Goal: Contribute content: Contribute content

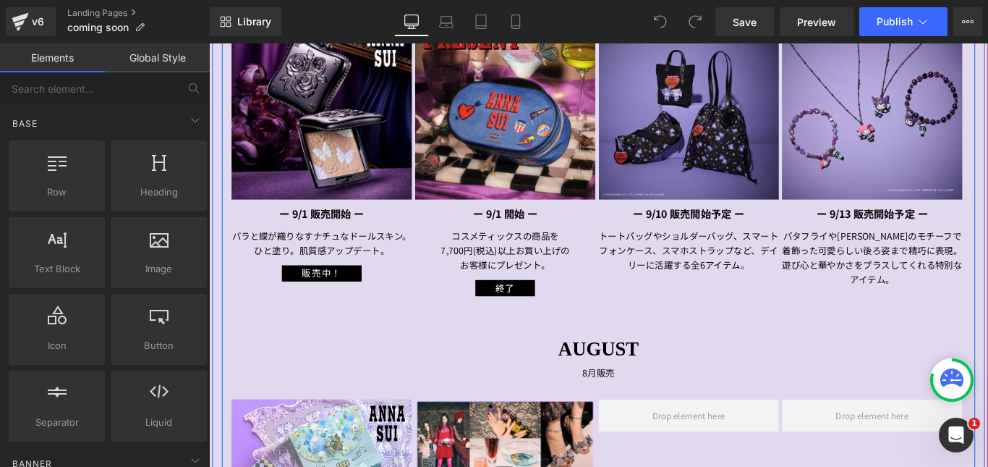
scroll to position [1013, 0]
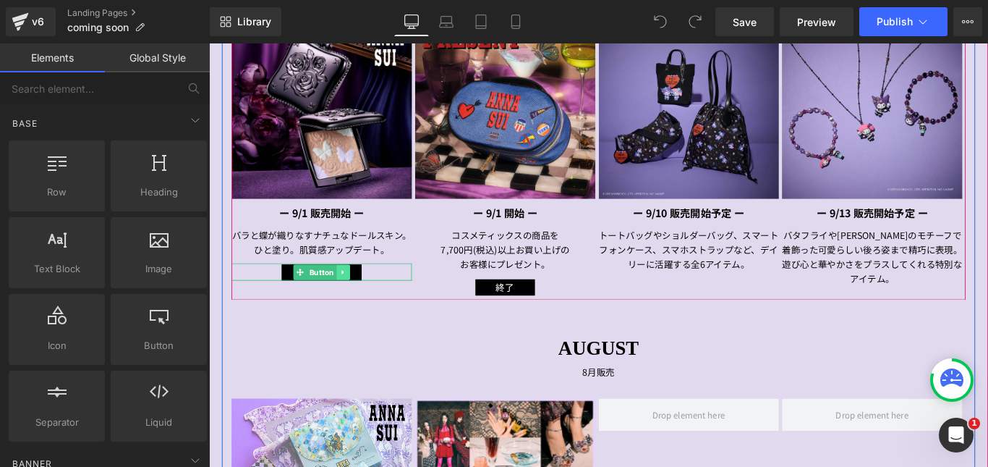
click at [358, 301] on icon at bounding box center [359, 299] width 2 height 5
click at [350, 302] on icon at bounding box center [353, 300] width 8 height 9
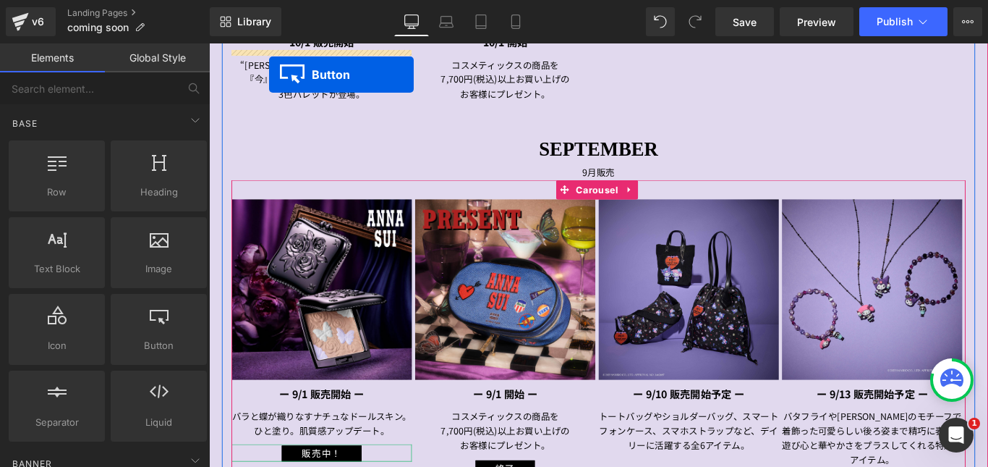
scroll to position [723, 0]
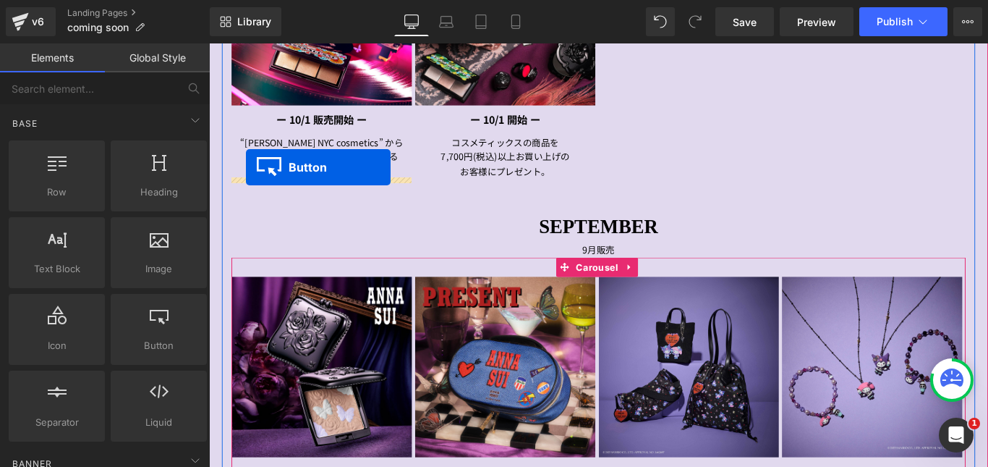
drag, startPoint x: 303, startPoint y: 325, endPoint x: 250, endPoint y: 182, distance: 152.0
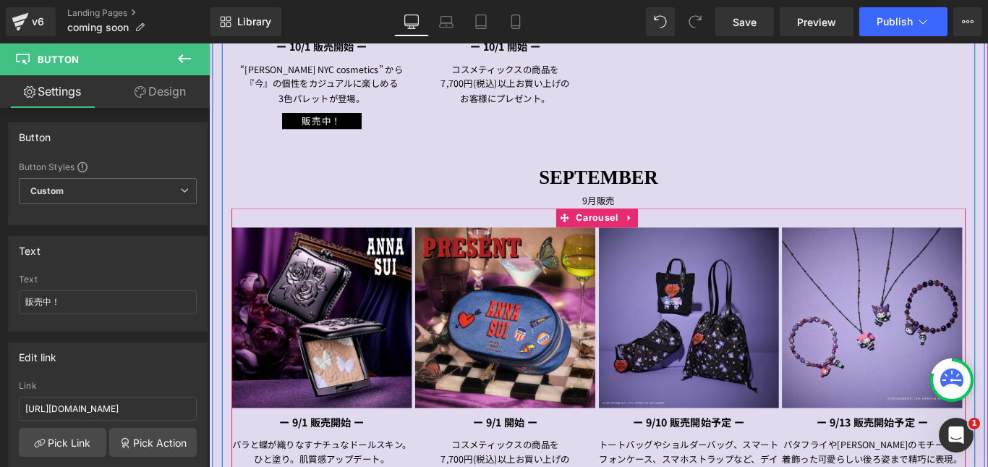
scroll to position [795, 0]
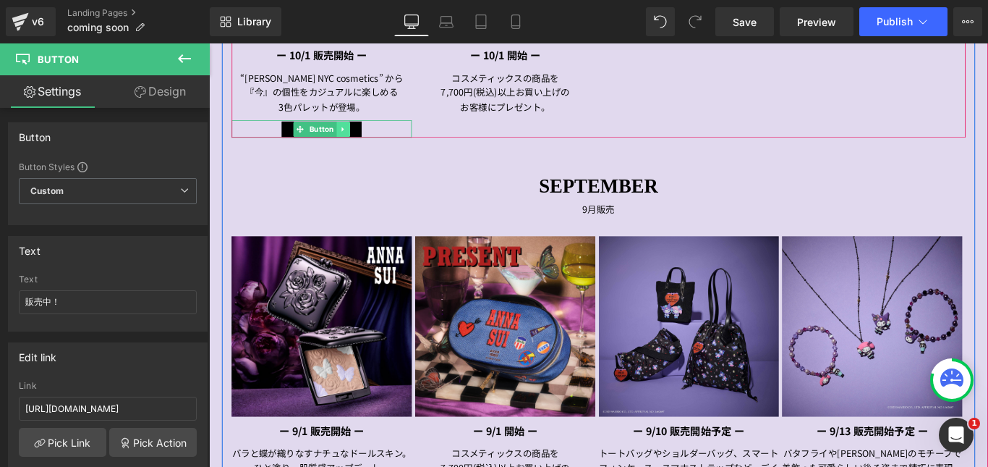
click at [357, 136] on icon at bounding box center [360, 139] width 8 height 9
click at [349, 140] on icon at bounding box center [353, 139] width 8 height 8
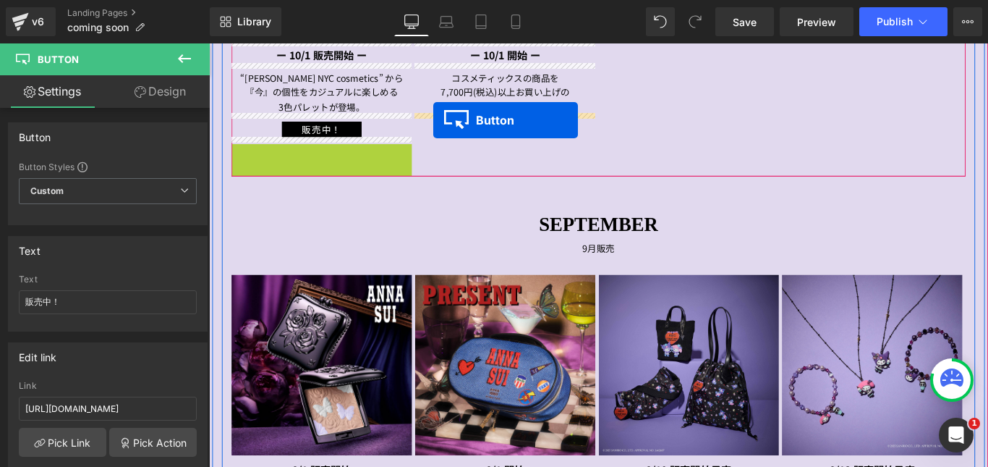
drag, startPoint x: 305, startPoint y: 164, endPoint x: 461, endPoint y: 130, distance: 159.4
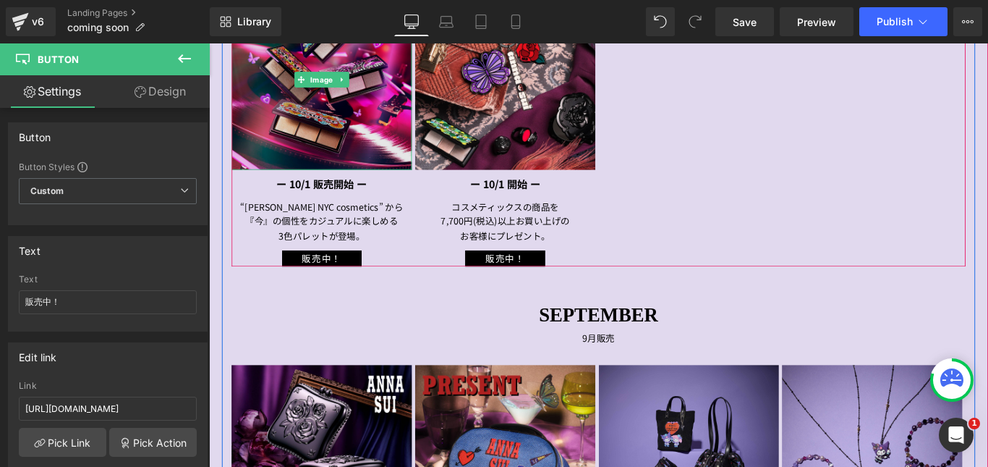
scroll to position [578, 0]
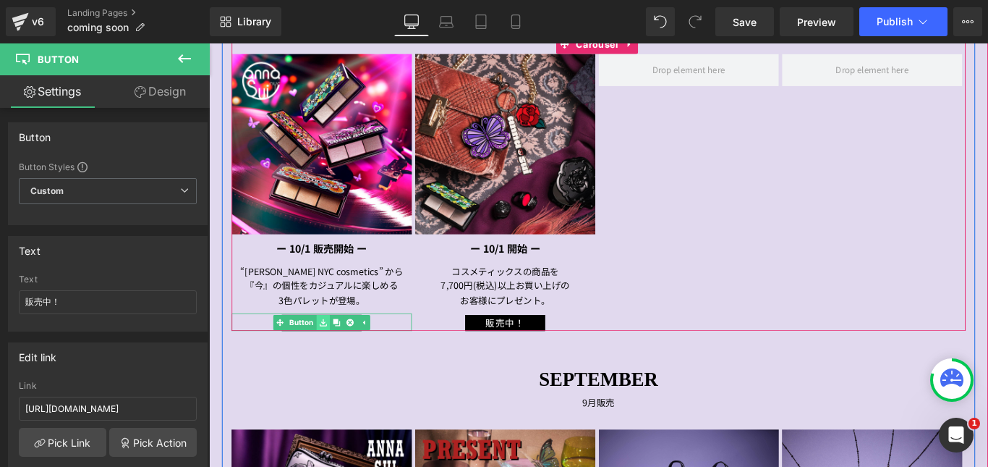
click at [330, 354] on link at bounding box center [337, 356] width 15 height 17
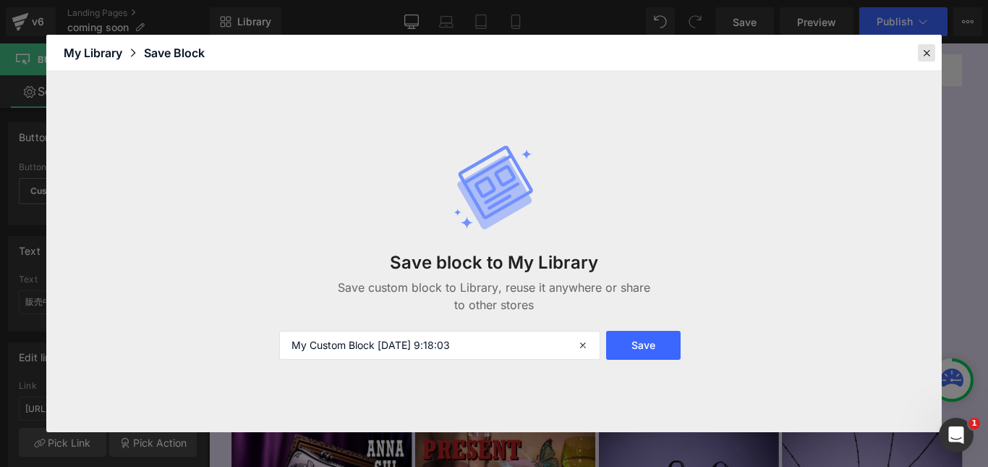
click at [923, 53] on icon at bounding box center [926, 52] width 13 height 13
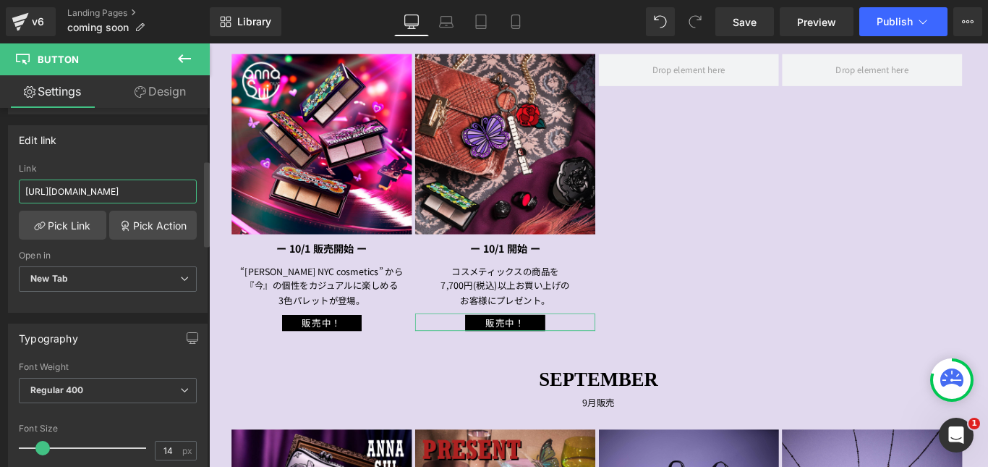
scroll to position [0, 38]
drag, startPoint x: 25, startPoint y: 192, endPoint x: 194, endPoint y: 195, distance: 168.6
click at [194, 195] on div "[URL][DOMAIN_NAME] Link [URL][DOMAIN_NAME] Pick Link Pick Action Current Tab Ne…" at bounding box center [108, 238] width 198 height 148
paste input "nyc"
type input "[URL][DOMAIN_NAME]"
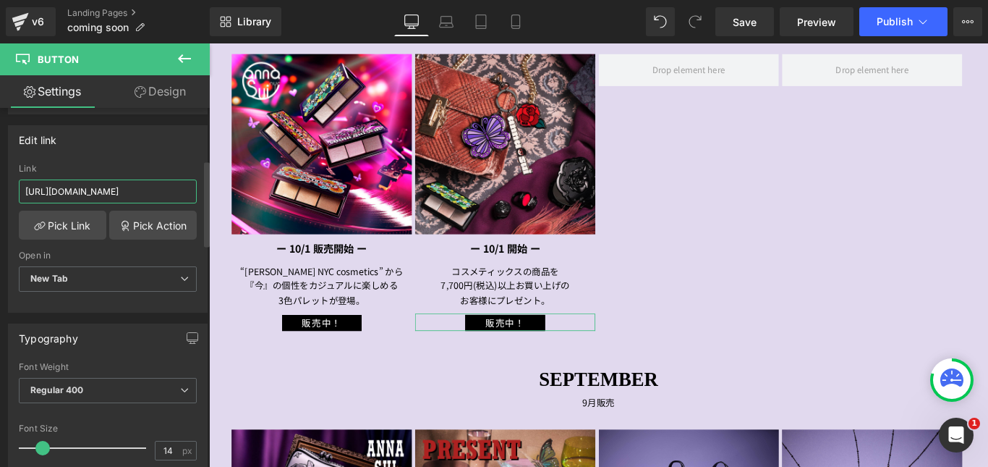
scroll to position [0, 0]
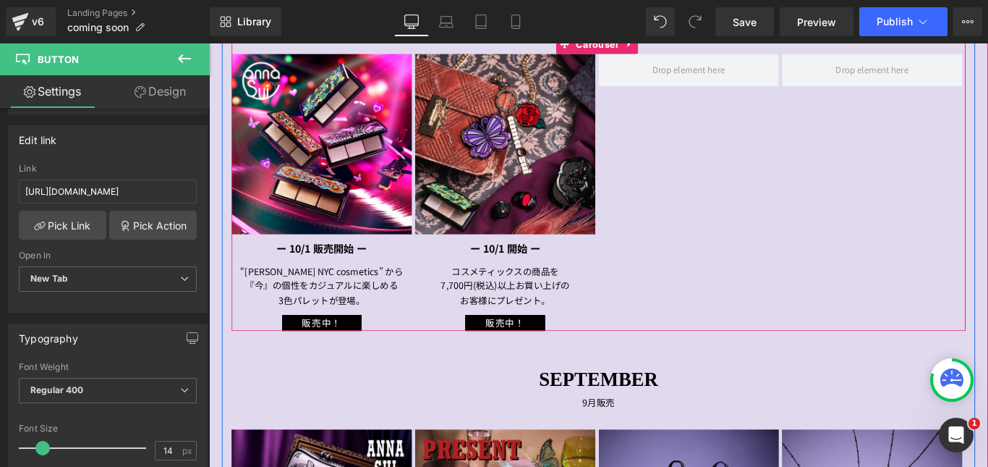
click at [752, 183] on div "Image ー 10/1 販売開始 ー Text Block “[PERSON_NAME] SUI NYC cosmetics” から 『今』の個性をカジュア…" at bounding box center [646, 210] width 825 height 311
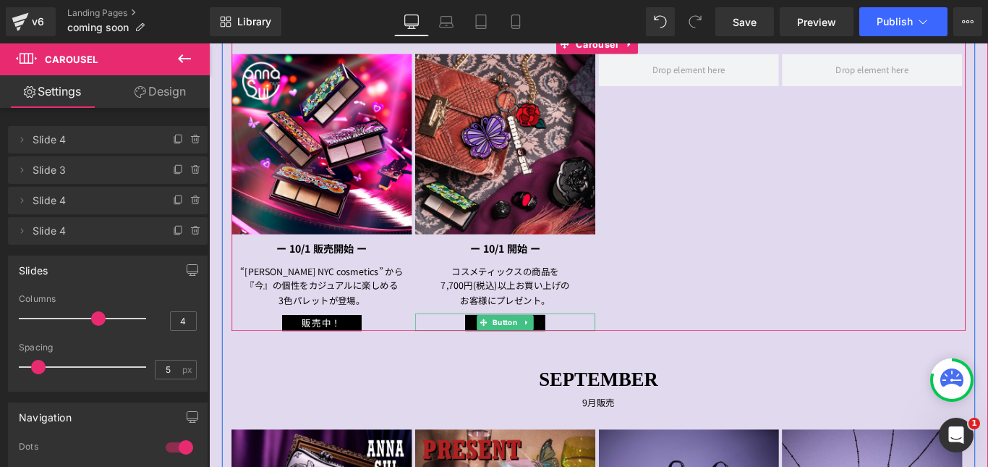
click at [474, 356] on div "販売中！" at bounding box center [542, 357] width 203 height 20
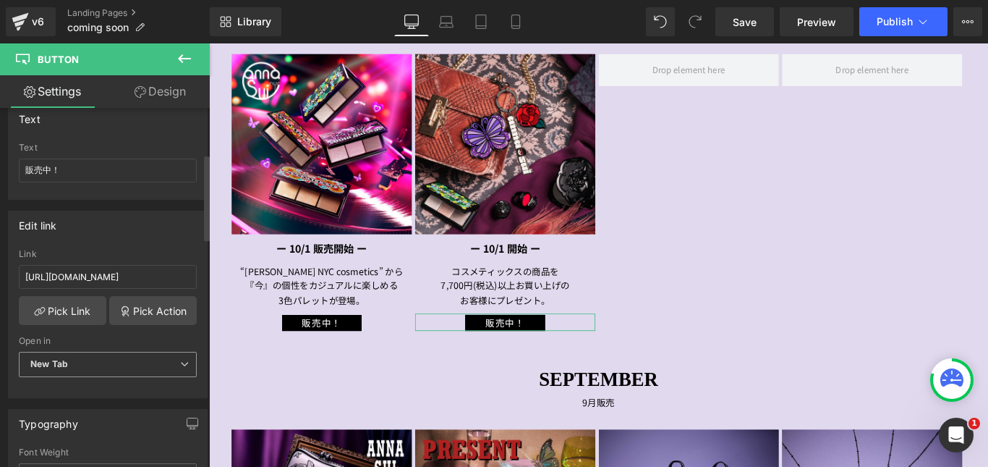
scroll to position [217, 0]
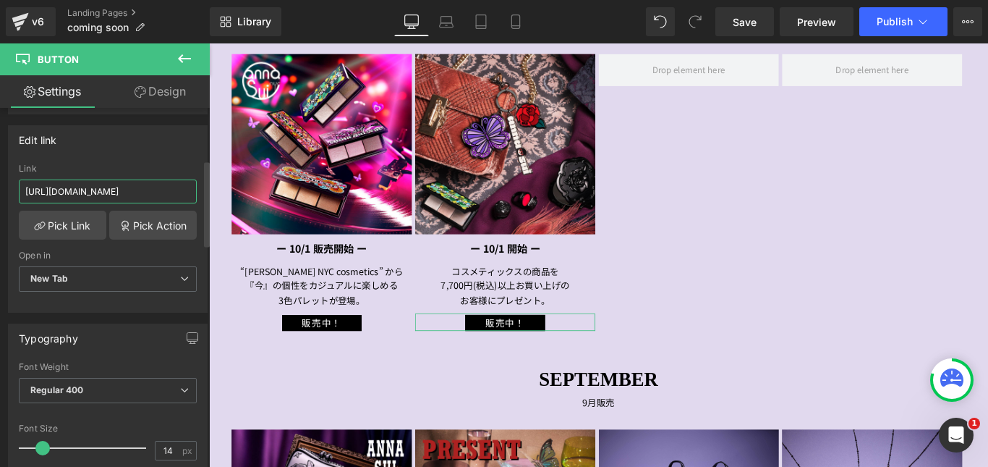
drag, startPoint x: 25, startPoint y: 191, endPoint x: 190, endPoint y: 198, distance: 165.1
click at [190, 198] on input "[URL][DOMAIN_NAME]" at bounding box center [108, 191] width 178 height 24
paste input "octgwp"
type input "[URL][DOMAIN_NAME]"
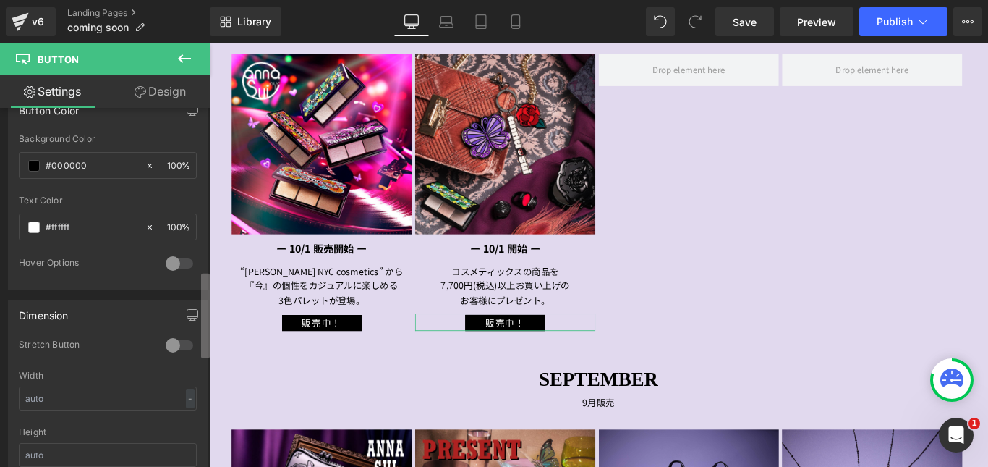
scroll to position [503, 0]
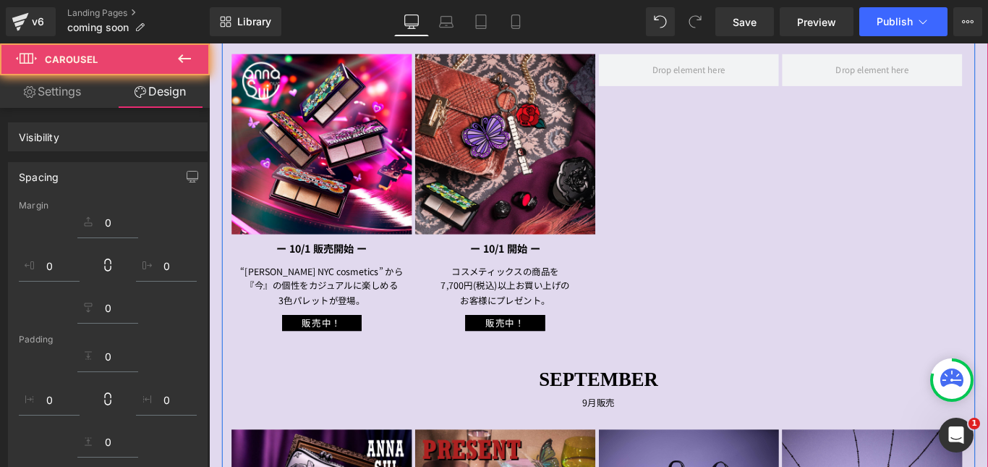
click at [276, 355] on div "販売中！" at bounding box center [335, 357] width 203 height 20
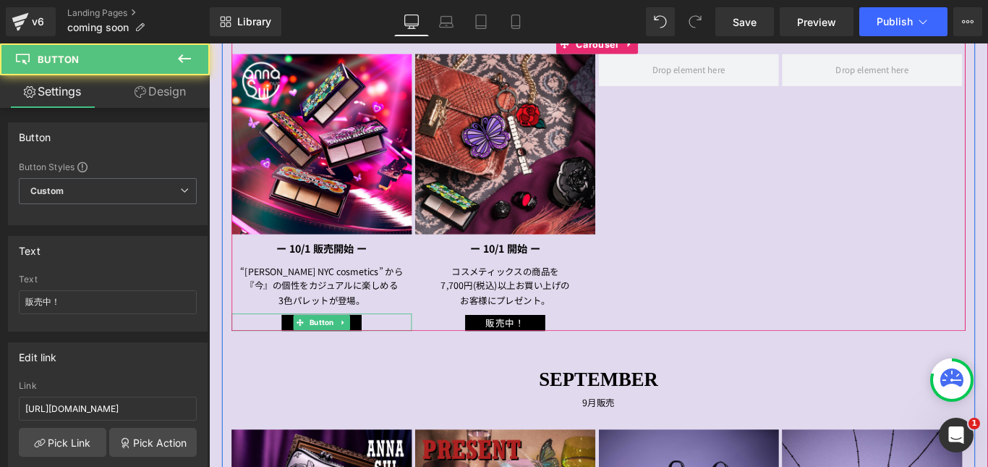
click at [271, 355] on div "販売中！" at bounding box center [335, 357] width 203 height 20
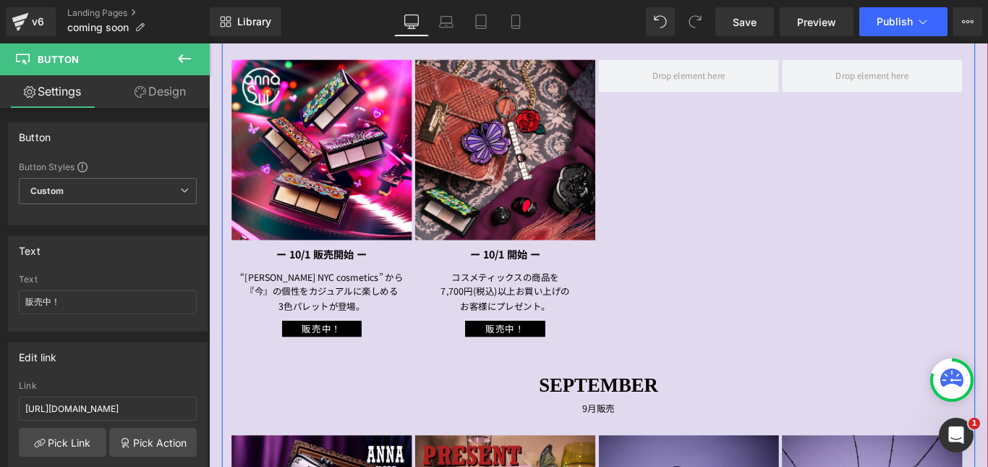
scroll to position [578, 0]
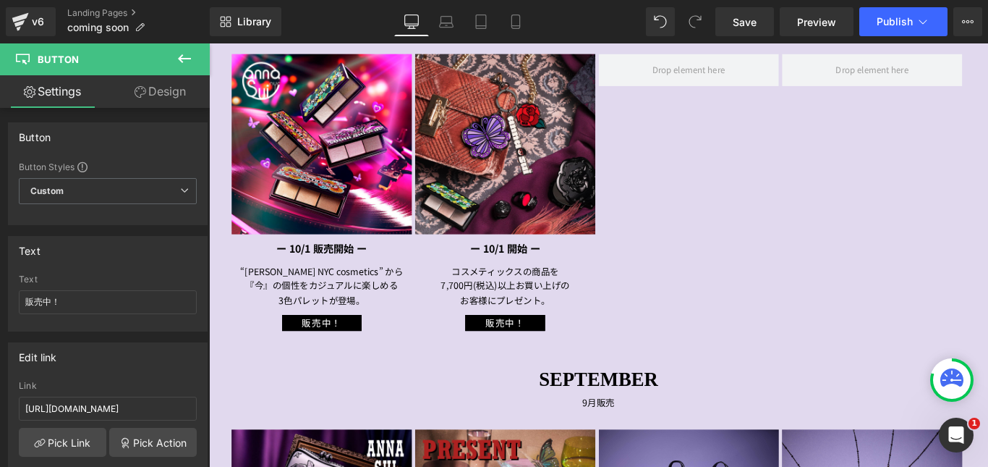
click at [486, 351] on div "販売中！" at bounding box center [542, 357] width 203 height 20
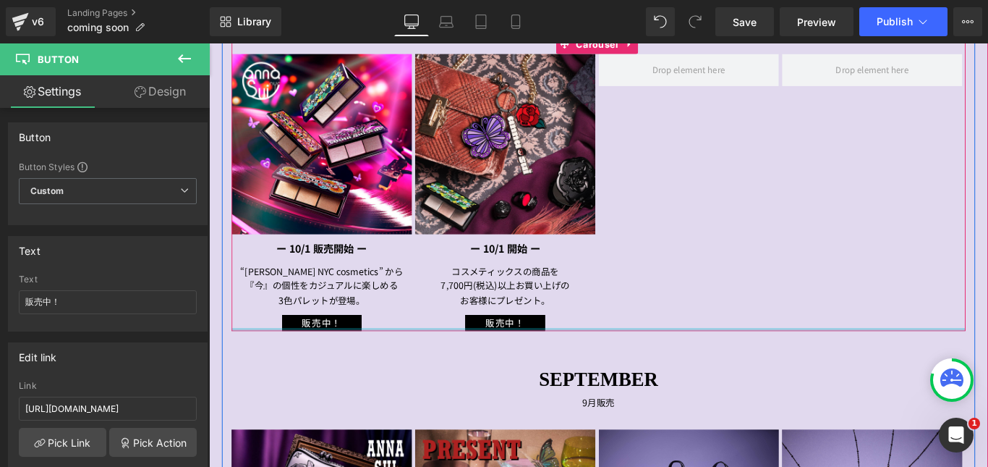
click at [514, 363] on div at bounding box center [646, 365] width 825 height 4
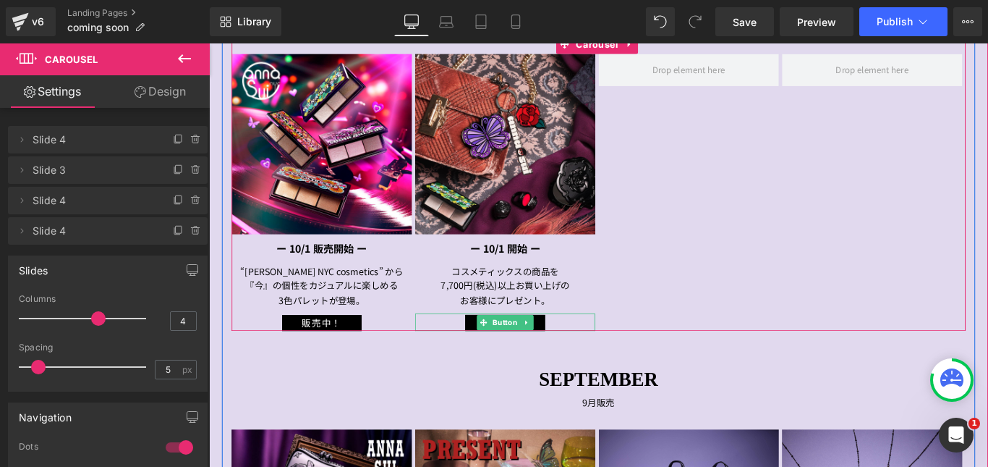
click at [473, 356] on div "販売中！" at bounding box center [542, 357] width 203 height 20
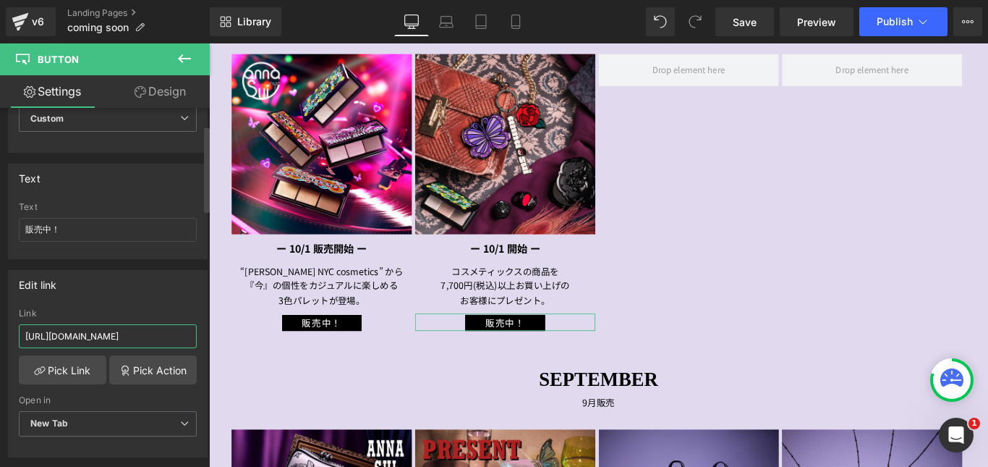
scroll to position [0, 12]
drag, startPoint x: 132, startPoint y: 340, endPoint x: 190, endPoint y: 338, distance: 58.7
click at [190, 338] on input "[URL][DOMAIN_NAME]" at bounding box center [108, 336] width 178 height 24
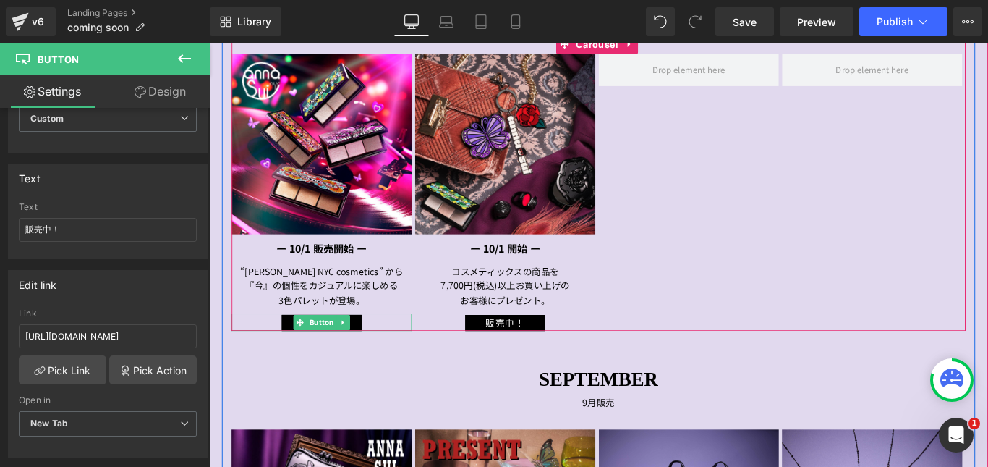
click at [271, 352] on div "販売中！" at bounding box center [335, 357] width 203 height 20
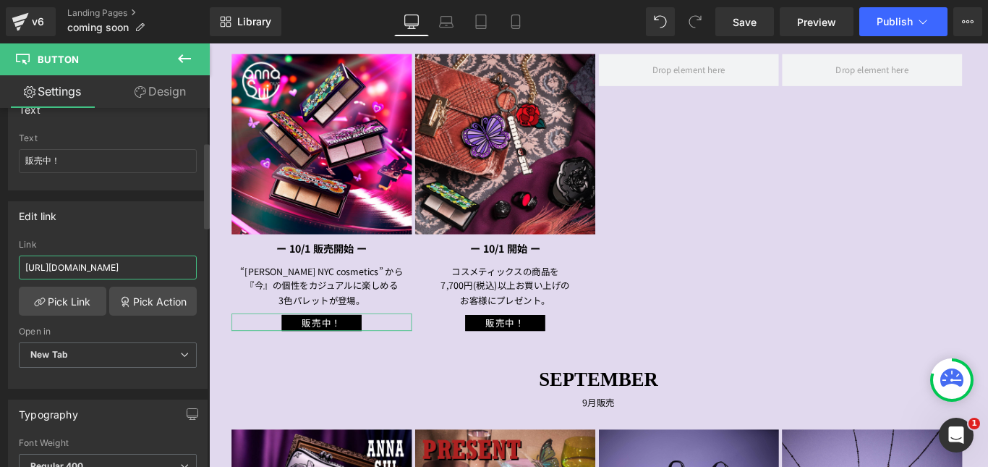
scroll to position [0, 38]
drag, startPoint x: 22, startPoint y: 264, endPoint x: 198, endPoint y: 262, distance: 175.1
click at [198, 262] on div "[URL][DOMAIN_NAME] Link [URL][DOMAIN_NAME] Pick Link Pick Action Current Tab Ne…" at bounding box center [108, 314] width 198 height 148
paste input "nyc"
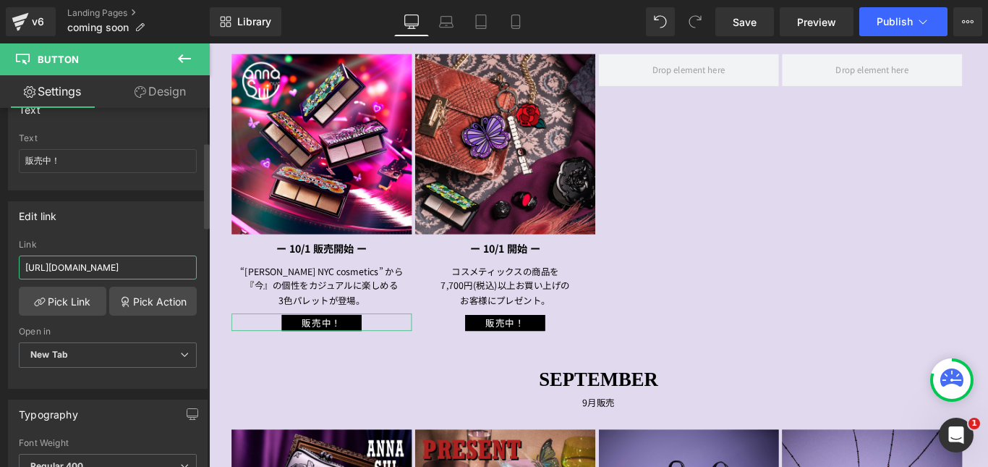
type input "[URL][DOMAIN_NAME]"
click at [173, 242] on div "Link" at bounding box center [108, 245] width 178 height 10
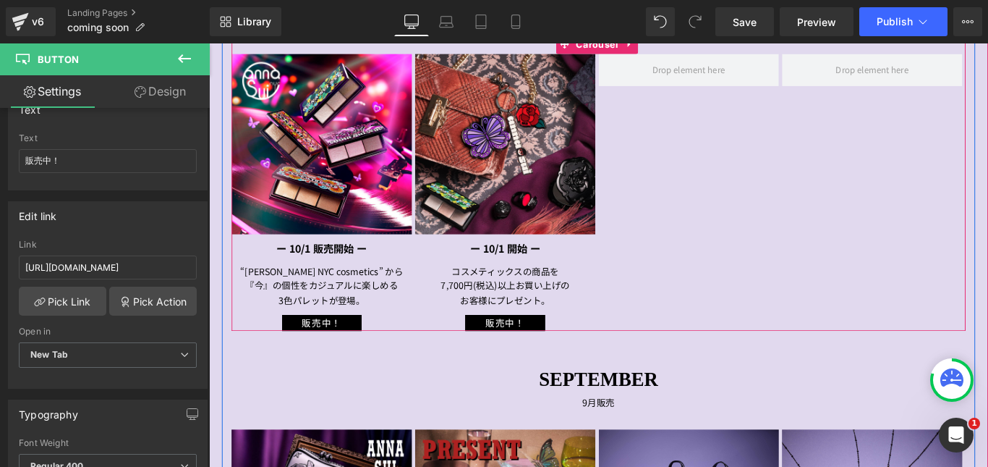
click at [784, 271] on div "Image ー 10/1 販売開始 ー Text Block “[PERSON_NAME] SUI NYC cosmetics” から 『今』の個性をカジュア…" at bounding box center [646, 210] width 825 height 311
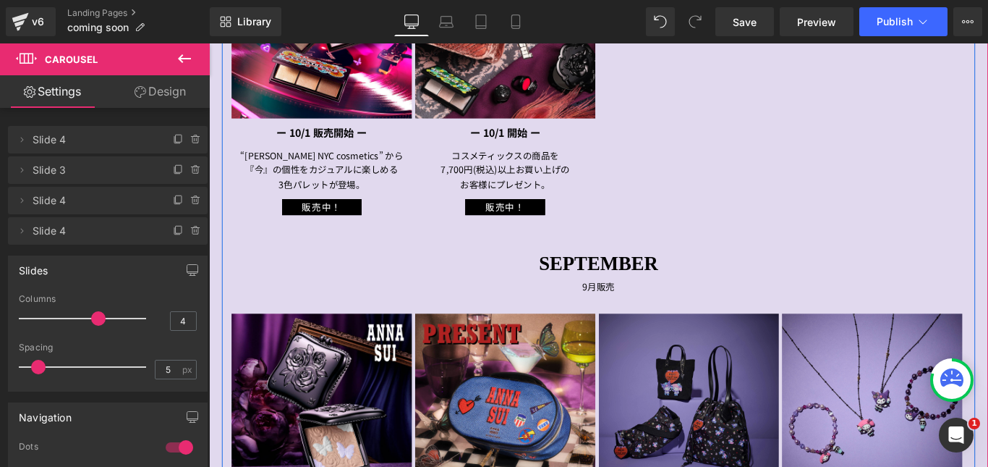
scroll to position [651, 0]
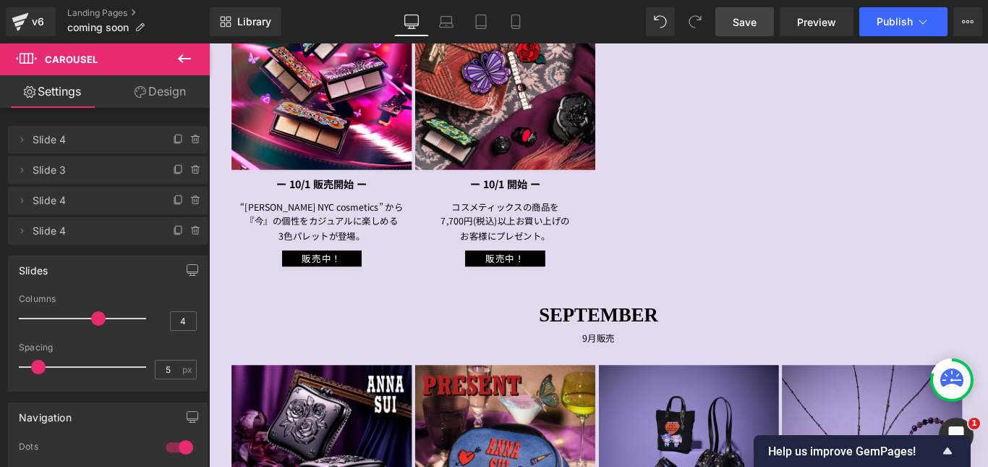
click at [745, 20] on span "Save" at bounding box center [745, 21] width 24 height 15
click at [905, 30] on button "Publish" at bounding box center [904, 21] width 88 height 29
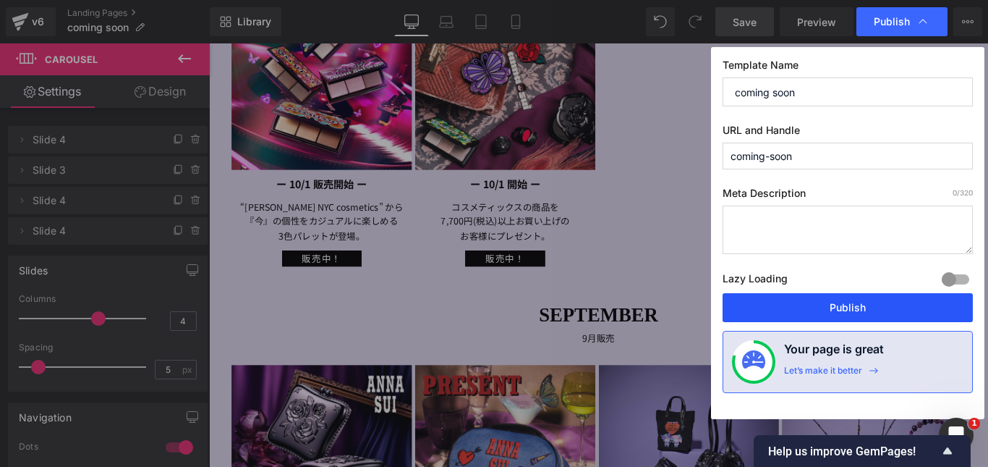
click at [839, 304] on button "Publish" at bounding box center [848, 307] width 250 height 29
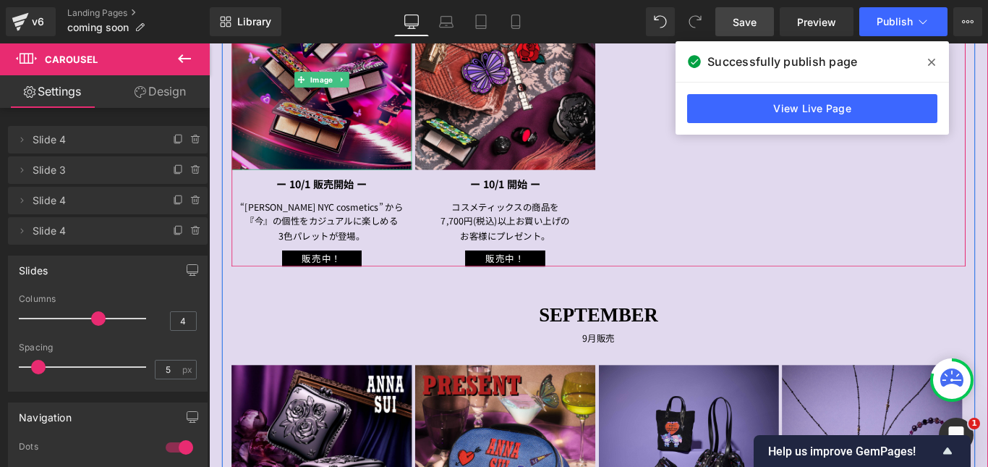
click at [292, 105] on img at bounding box center [335, 84] width 203 height 203
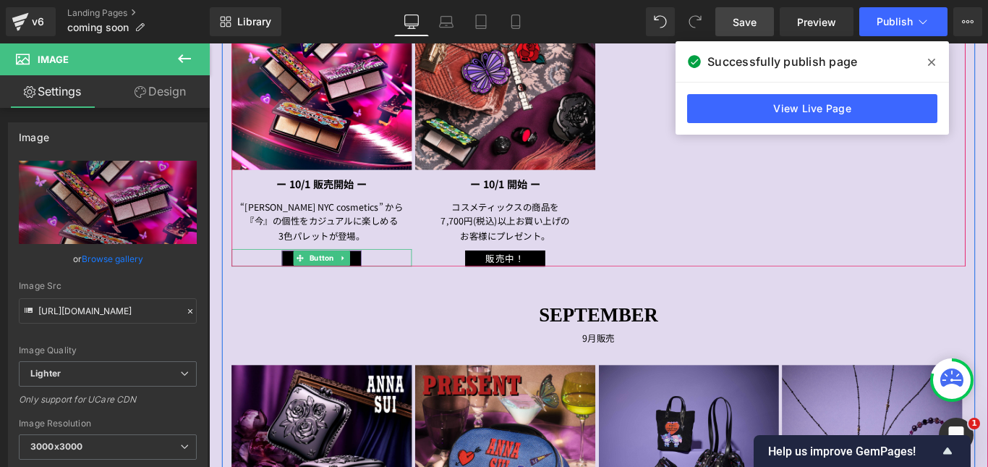
click at [294, 282] on link "販売中！" at bounding box center [336, 285] width 90 height 18
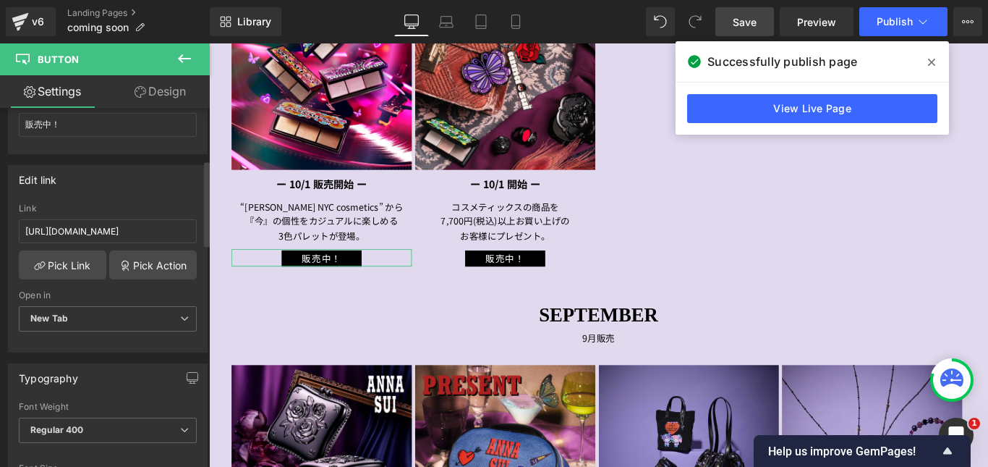
scroll to position [217, 0]
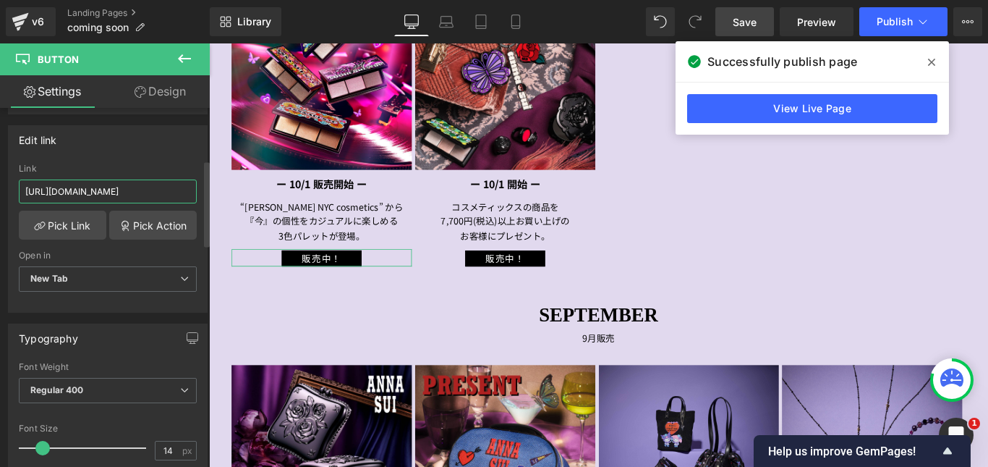
drag, startPoint x: 26, startPoint y: 190, endPoint x: 192, endPoint y: 193, distance: 166.5
click at [192, 193] on div "[URL][DOMAIN_NAME] Link [URL][DOMAIN_NAME] Pick Link Pick Action Current Tab Ne…" at bounding box center [108, 238] width 198 height 148
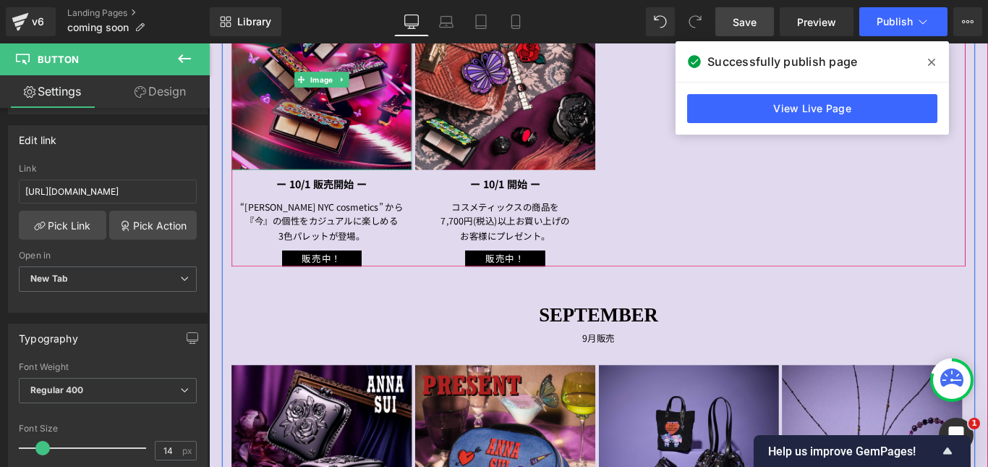
click at [297, 98] on img at bounding box center [335, 84] width 203 height 203
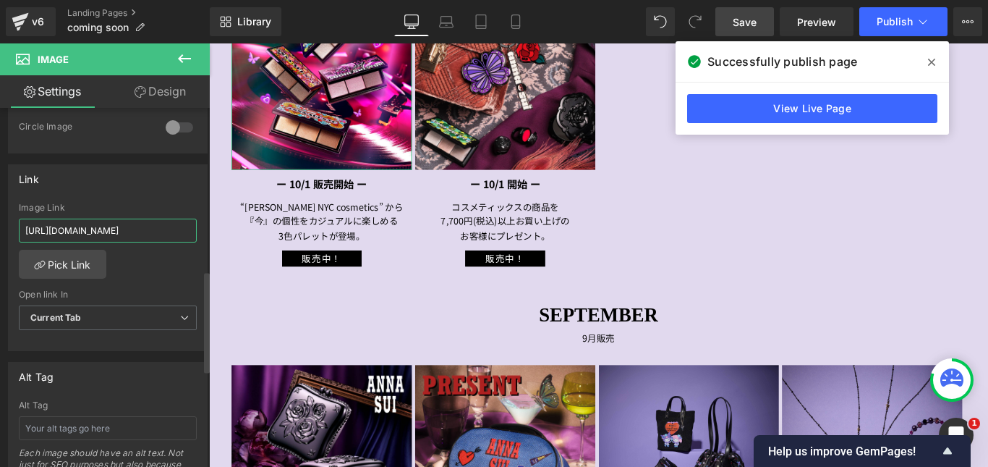
scroll to position [0, 17]
drag, startPoint x: 25, startPoint y: 229, endPoint x: 193, endPoint y: 232, distance: 168.6
click at [193, 232] on div "[URL][DOMAIN_NAME] Image Link [URL][DOMAIN_NAME] Pick Link Current Tab New Tab …" at bounding box center [108, 277] width 198 height 148
paste input "page"
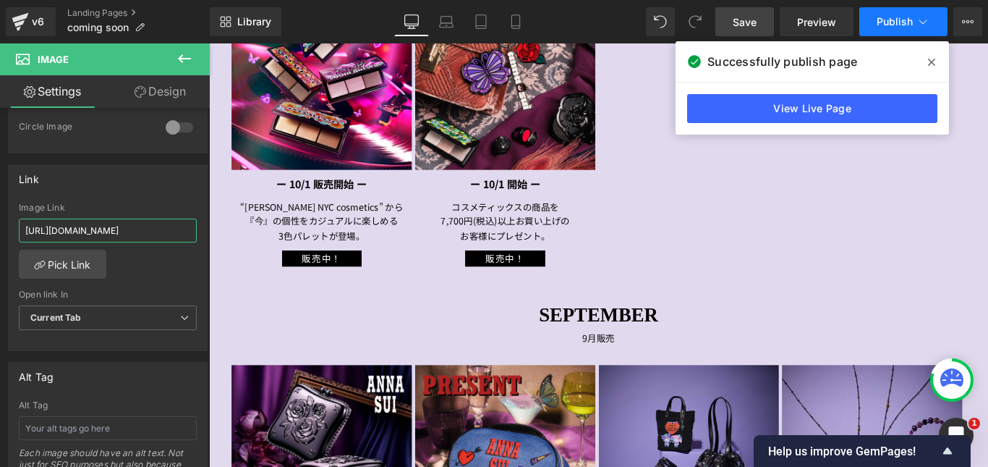
type input "[URL][DOMAIN_NAME]"
click at [874, 18] on button "Publish" at bounding box center [904, 21] width 88 height 29
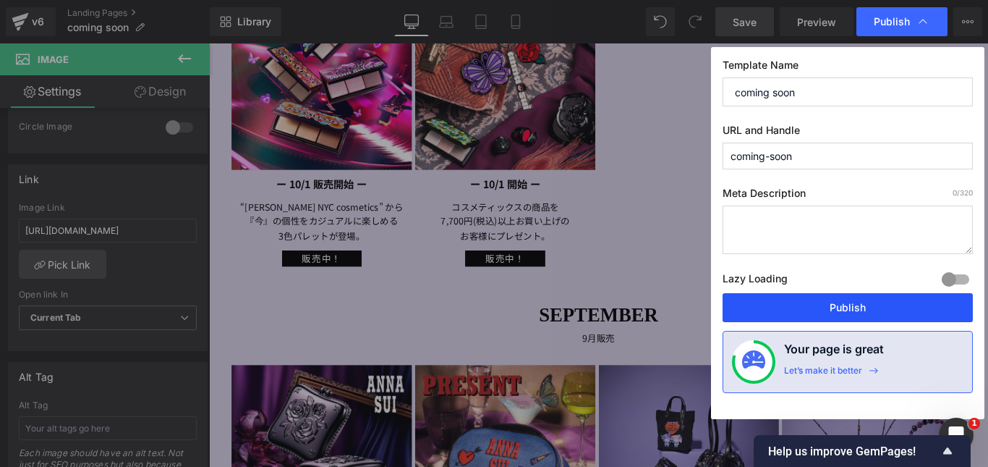
click at [834, 307] on button "Publish" at bounding box center [848, 307] width 250 height 29
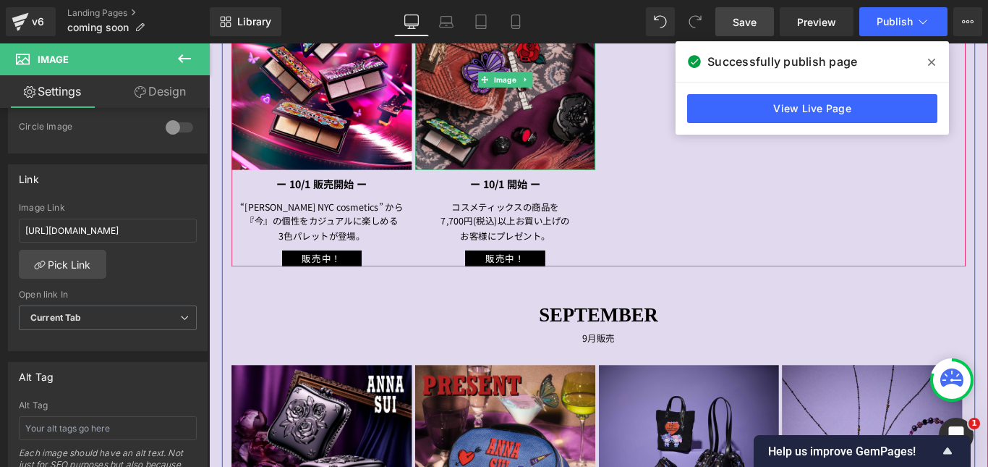
click at [515, 132] on img at bounding box center [542, 84] width 203 height 203
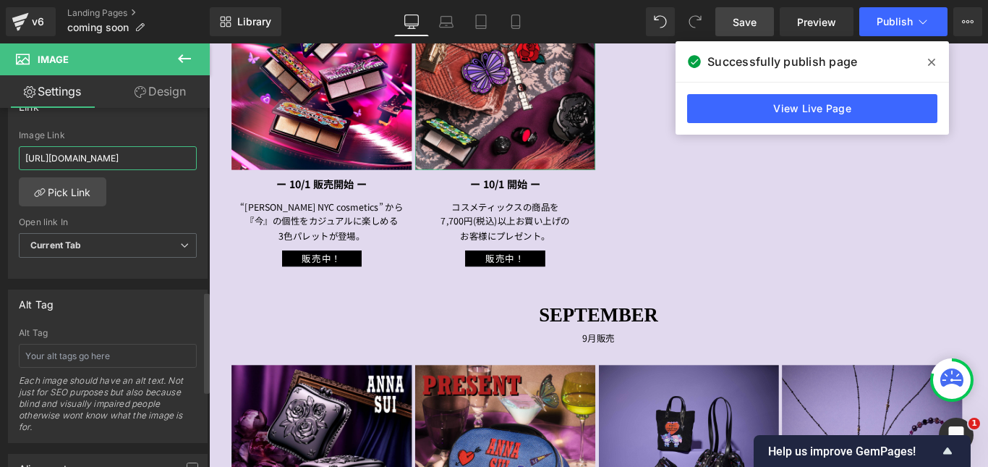
scroll to position [0, 33]
drag, startPoint x: 26, startPoint y: 156, endPoint x: 188, endPoint y: 160, distance: 162.1
click at [188, 160] on input "[URL][DOMAIN_NAME]" at bounding box center [108, 158] width 178 height 24
type input "[URL][DOMAIN_NAME]"
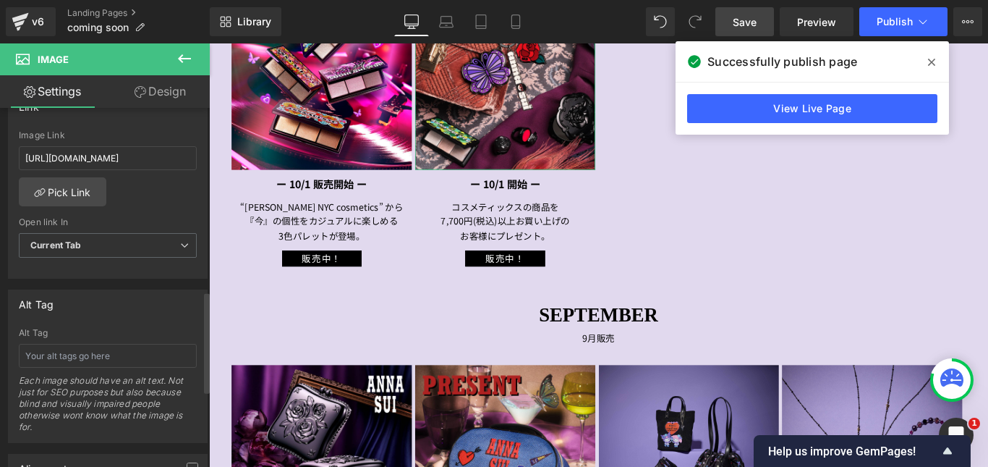
scroll to position [0, 0]
click at [164, 198] on div "[URL][DOMAIN_NAME] Image Link [URL][DOMAIN_NAME] Pick Link Current Tab New Tab …" at bounding box center [108, 204] width 198 height 148
click at [899, 18] on span "Publish" at bounding box center [895, 22] width 36 height 12
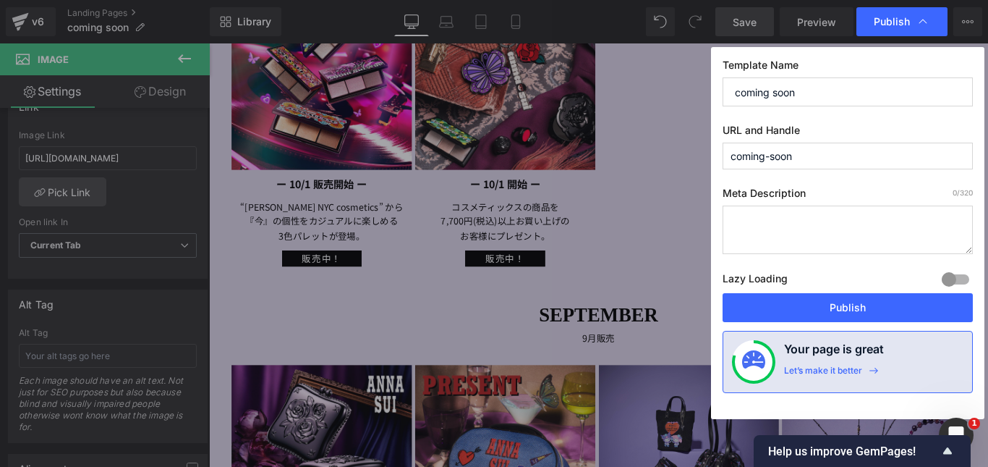
click at [899, 18] on span "Publish" at bounding box center [892, 21] width 36 height 13
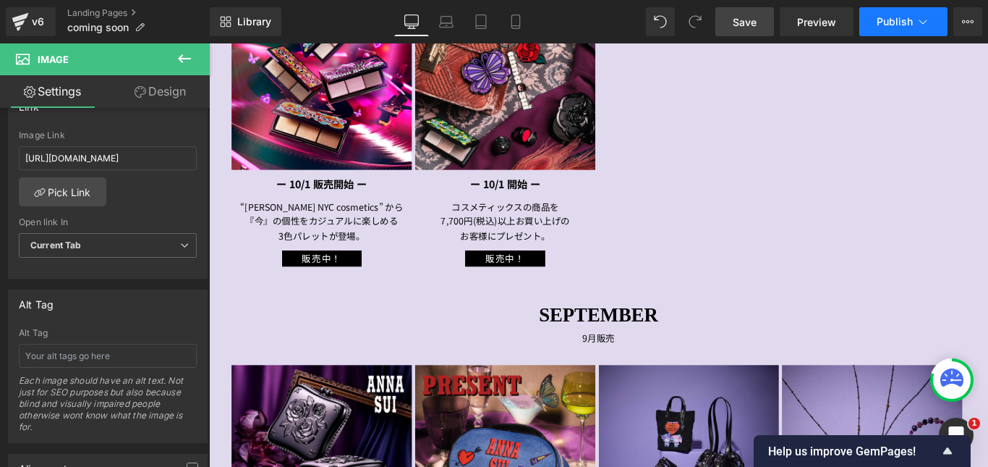
click at [901, 22] on span "Publish" at bounding box center [895, 22] width 36 height 12
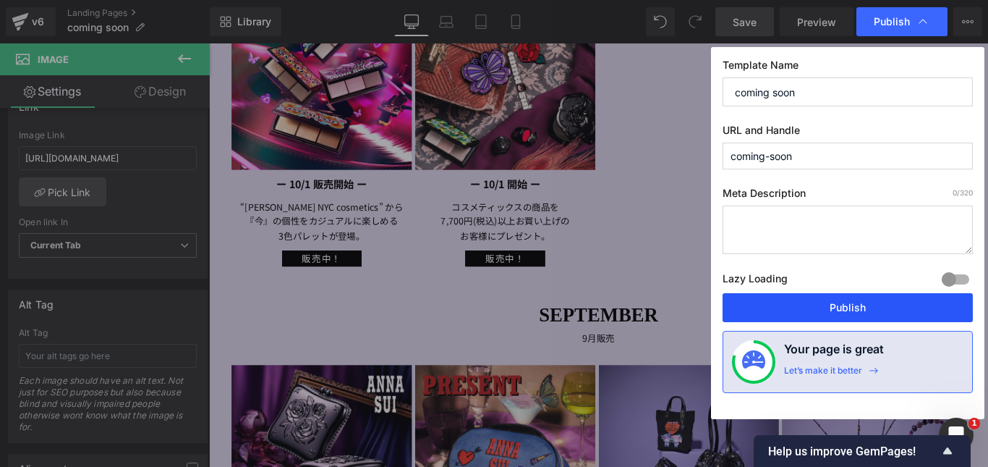
drag, startPoint x: 857, startPoint y: 311, endPoint x: 692, endPoint y: 265, distance: 170.7
click at [857, 311] on button "Publish" at bounding box center [848, 307] width 250 height 29
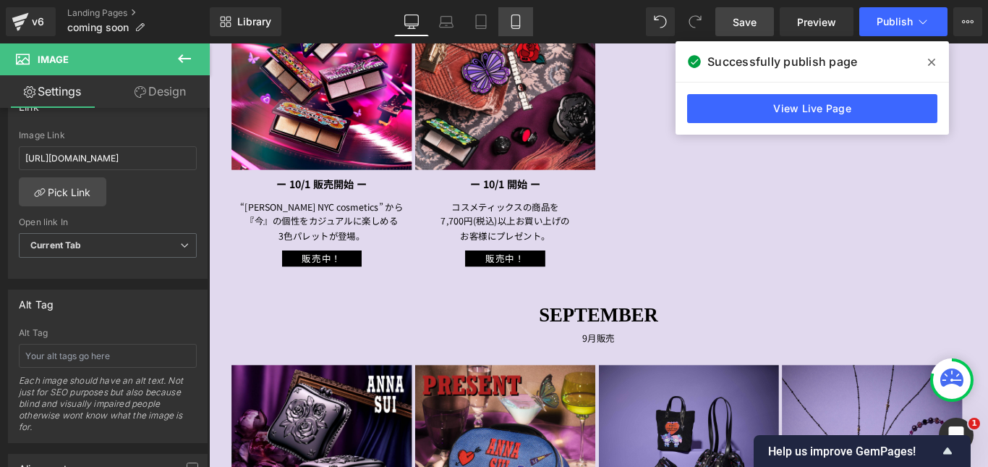
click at [515, 22] on icon at bounding box center [516, 21] width 14 height 14
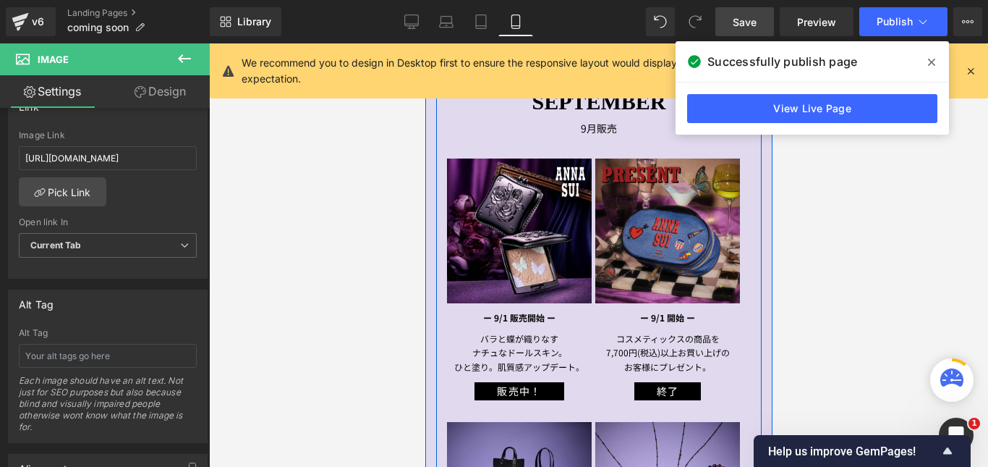
scroll to position [724, 0]
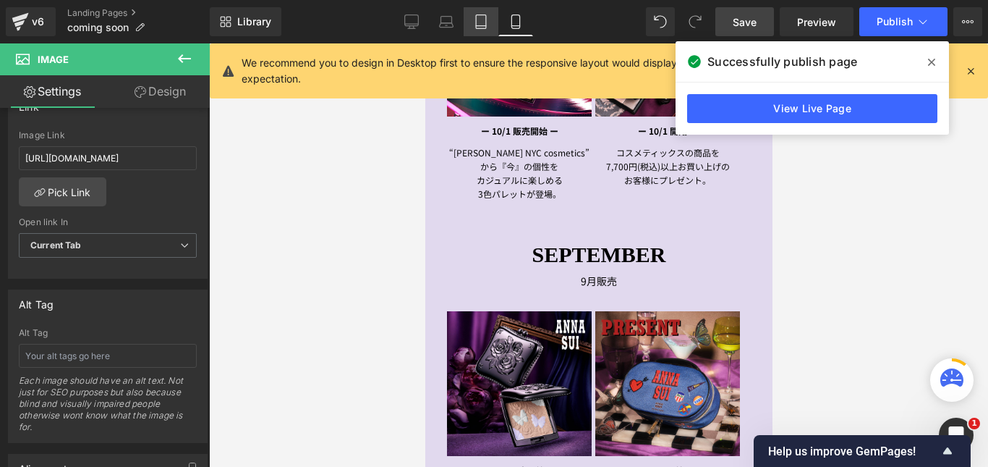
click at [481, 19] on icon at bounding box center [481, 21] width 14 height 14
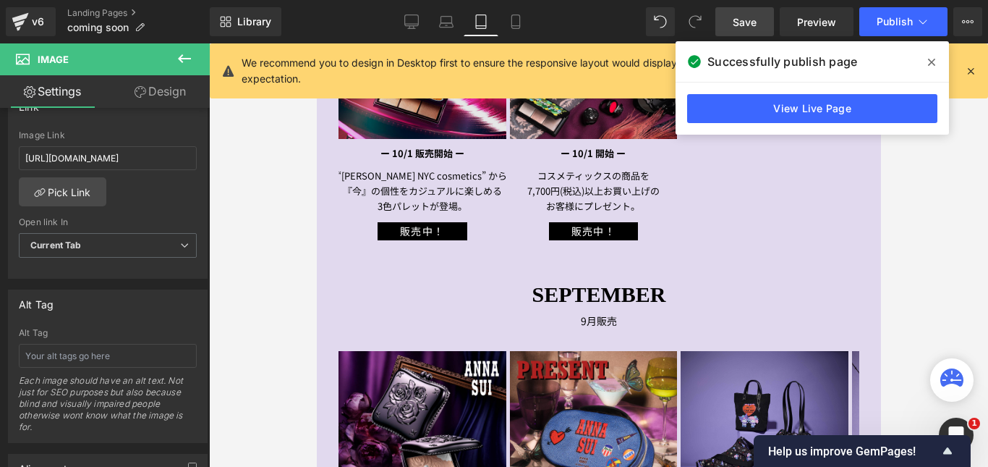
scroll to position [387, 0]
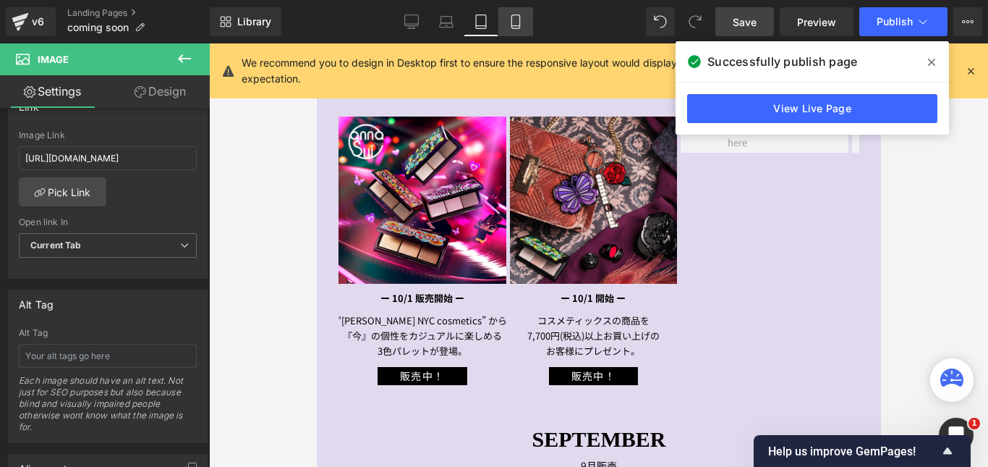
click at [513, 20] on icon at bounding box center [516, 21] width 14 height 14
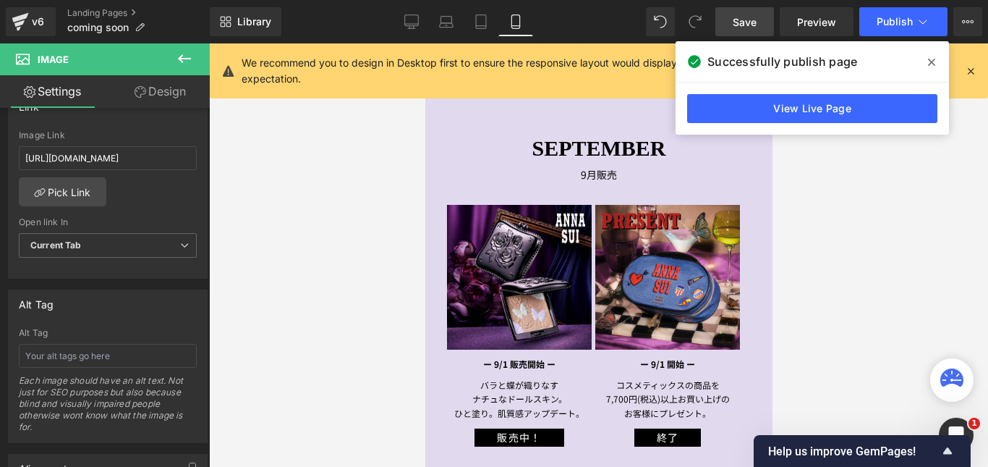
scroll to position [651, 0]
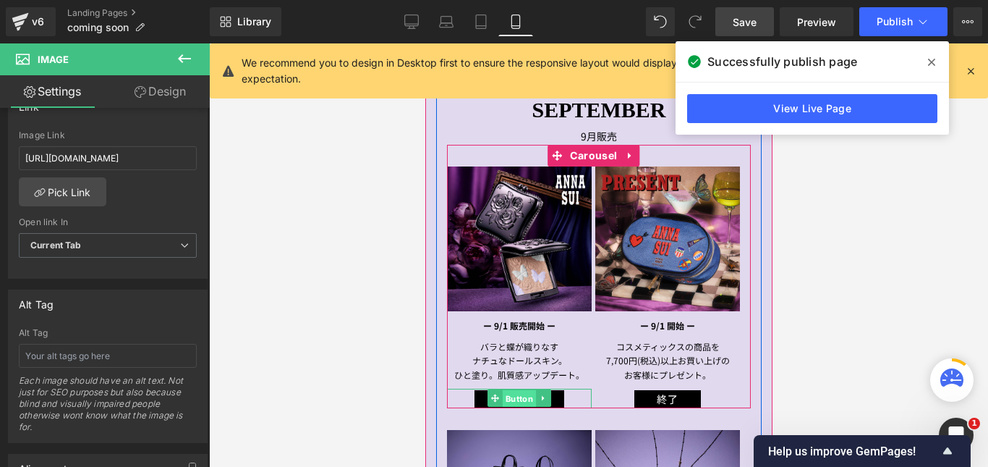
click at [522, 394] on span "Button" at bounding box center [518, 398] width 33 height 17
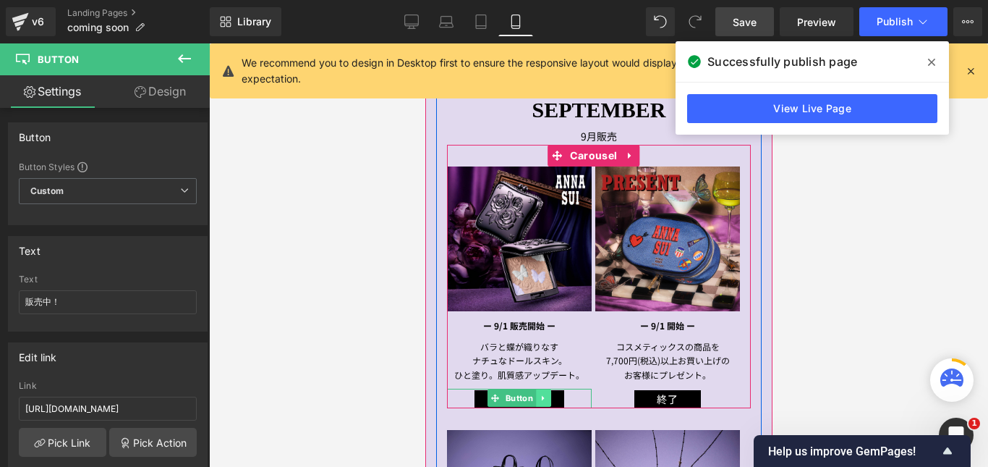
click at [541, 396] on icon at bounding box center [543, 398] width 8 height 9
click at [536, 397] on icon at bounding box center [536, 398] width 8 height 8
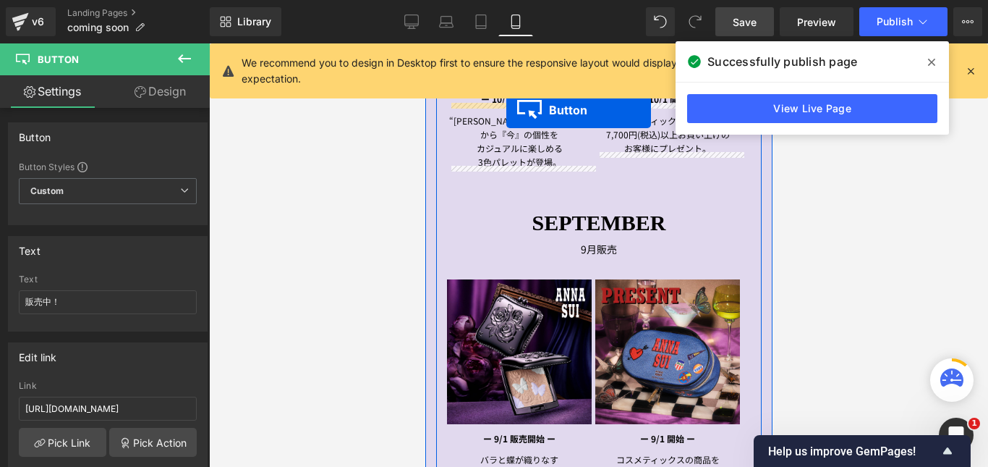
scroll to position [524, 0]
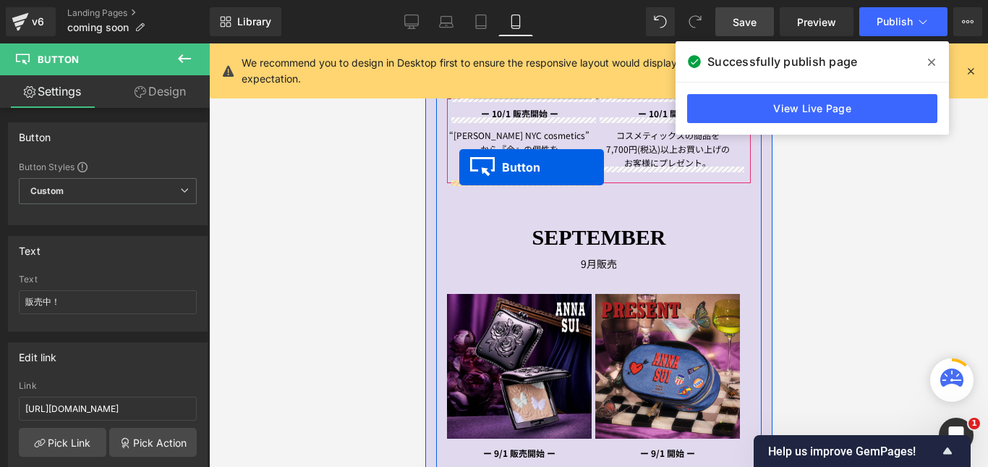
drag, startPoint x: 494, startPoint y: 433, endPoint x: 459, endPoint y: 167, distance: 268.6
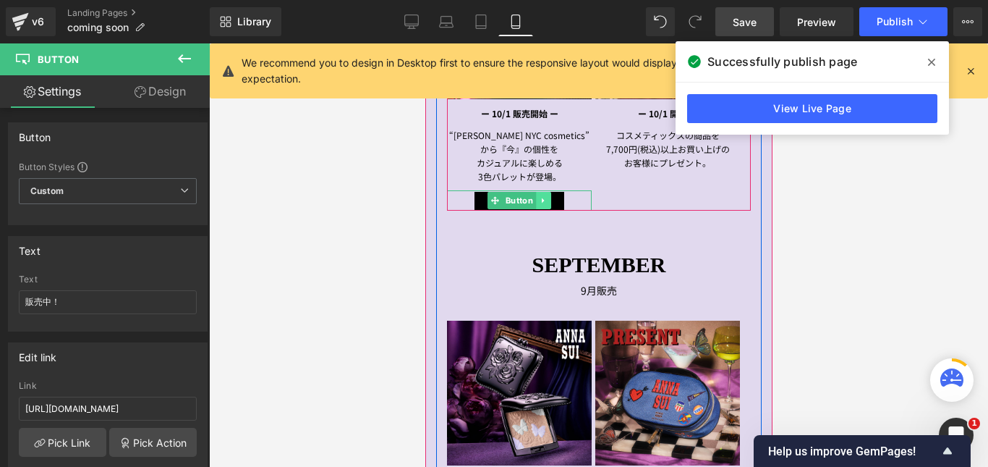
click at [542, 200] on icon at bounding box center [543, 200] width 8 height 9
click at [536, 198] on icon at bounding box center [536, 200] width 8 height 8
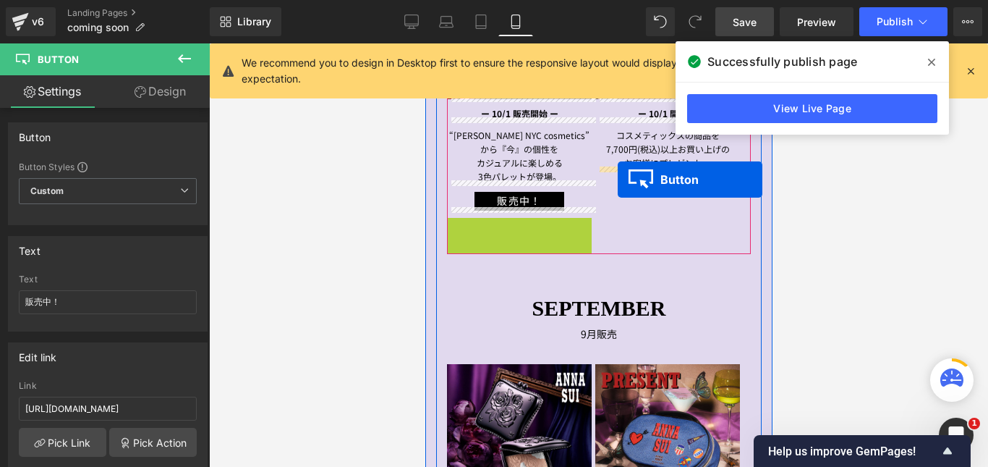
drag, startPoint x: 491, startPoint y: 224, endPoint x: 617, endPoint y: 179, distance: 133.4
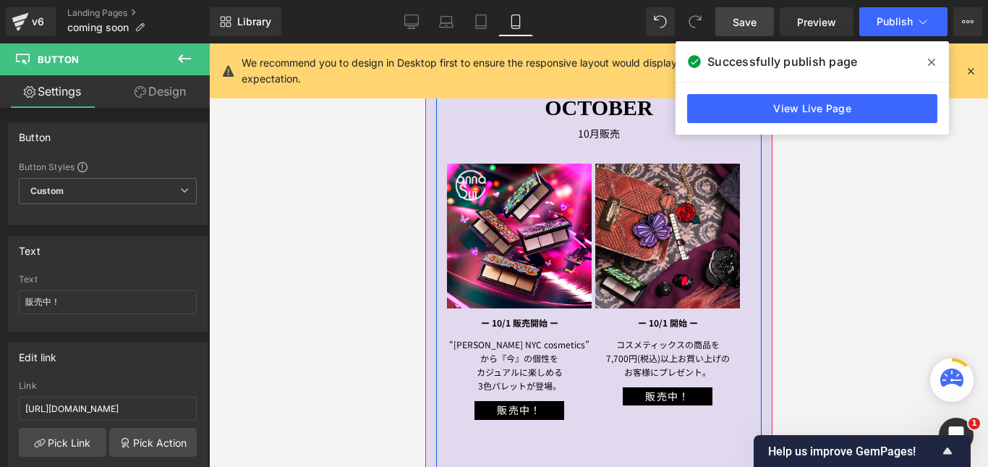
scroll to position [307, 0]
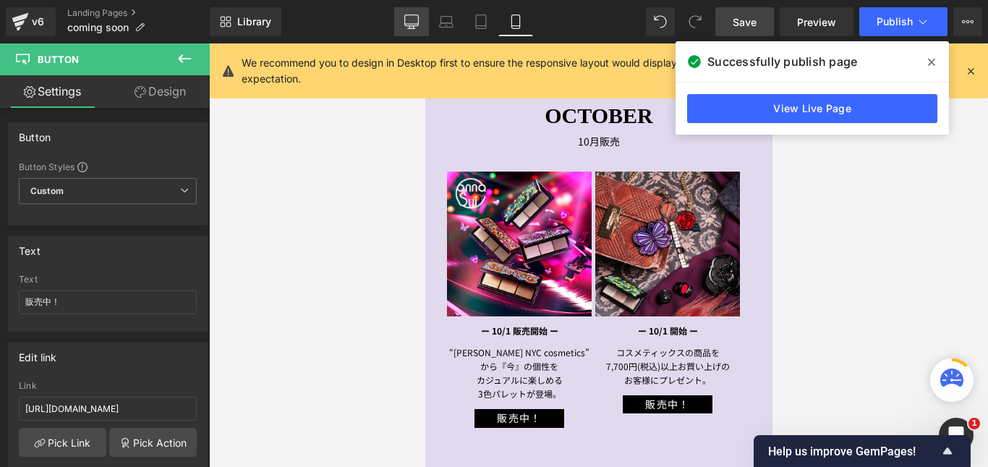
click at [410, 26] on icon at bounding box center [411, 21] width 14 height 14
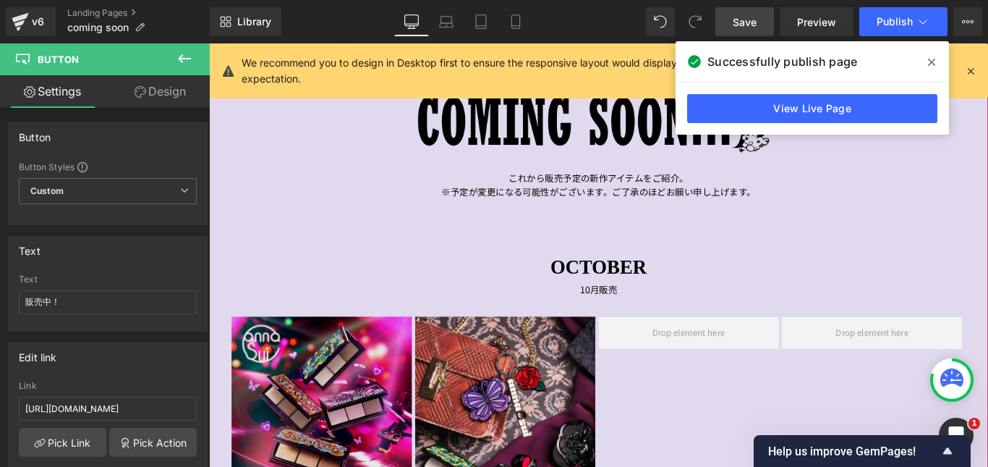
scroll to position [434, 0]
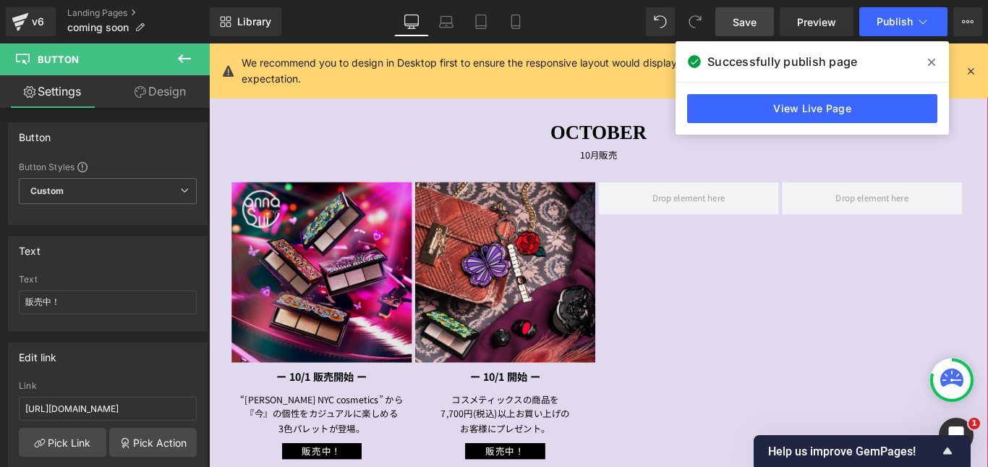
click at [341, 329] on img at bounding box center [335, 300] width 203 height 203
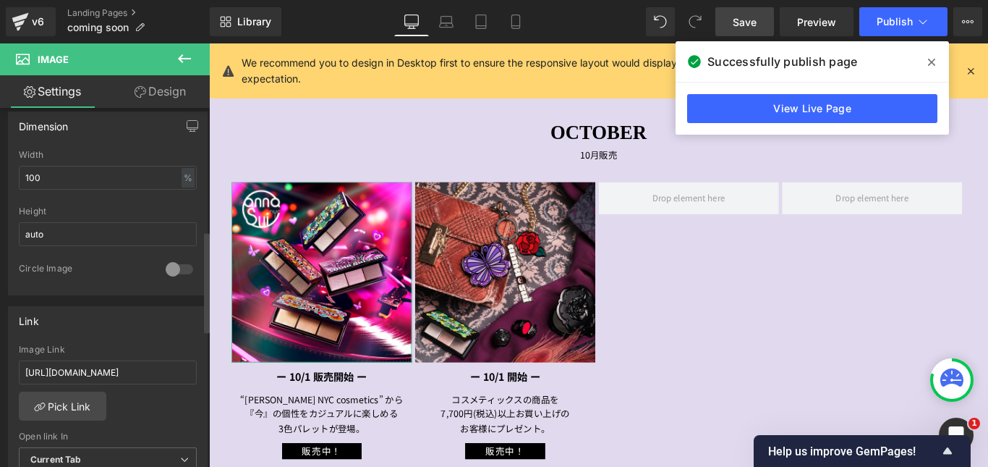
scroll to position [507, 0]
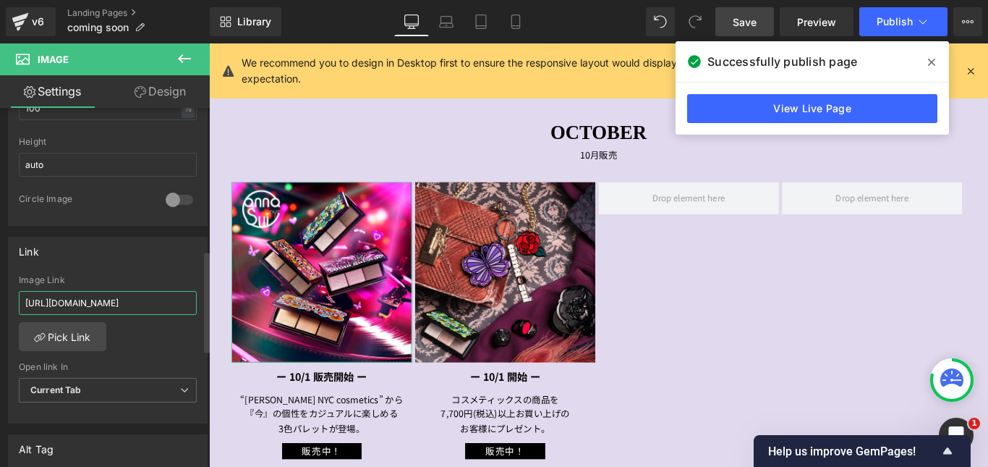
drag, startPoint x: 21, startPoint y: 300, endPoint x: 192, endPoint y: 302, distance: 171.5
click at [192, 302] on div "[URL][DOMAIN_NAME] Image Link [URL][DOMAIN_NAME] Pick Link Current Tab New Tab …" at bounding box center [108, 349] width 198 height 148
click at [520, 24] on icon at bounding box center [516, 21] width 14 height 14
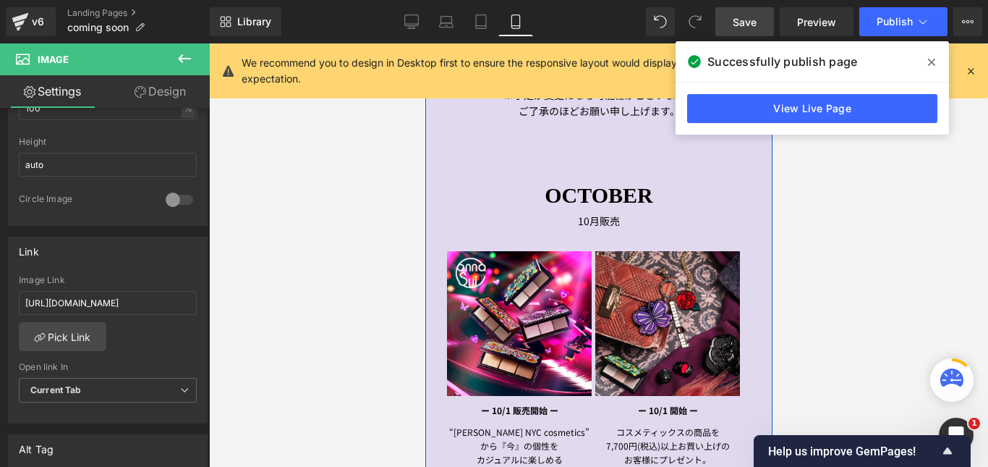
scroll to position [362, 0]
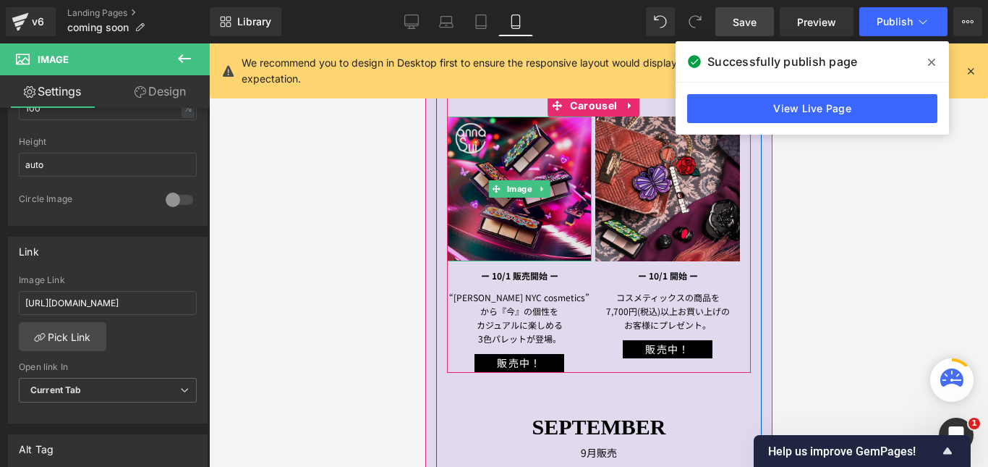
click at [511, 226] on img at bounding box center [518, 189] width 145 height 145
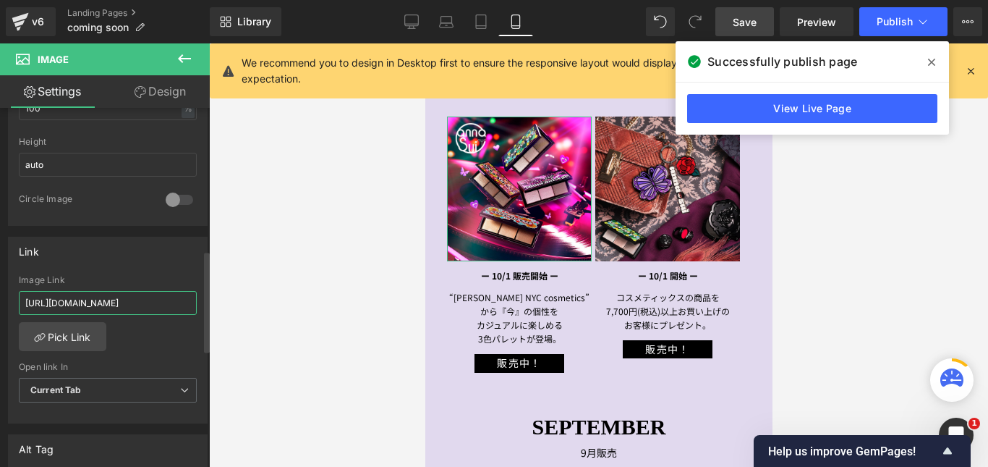
scroll to position [0, 17]
drag, startPoint x: 25, startPoint y: 302, endPoint x: 207, endPoint y: 308, distance: 182.4
click at [207, 308] on div "Image [URL][DOMAIN_NAME] Replace Image Upload image or Browse gallery Image Src…" at bounding box center [105, 290] width 210 height 365
type input "[URL][DOMAIN_NAME]"
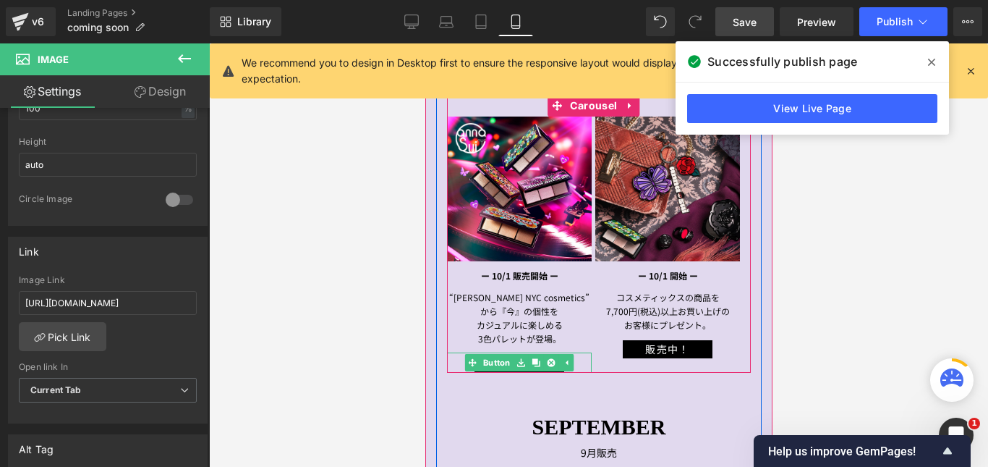
click at [451, 359] on div "販売中！" at bounding box center [518, 362] width 145 height 20
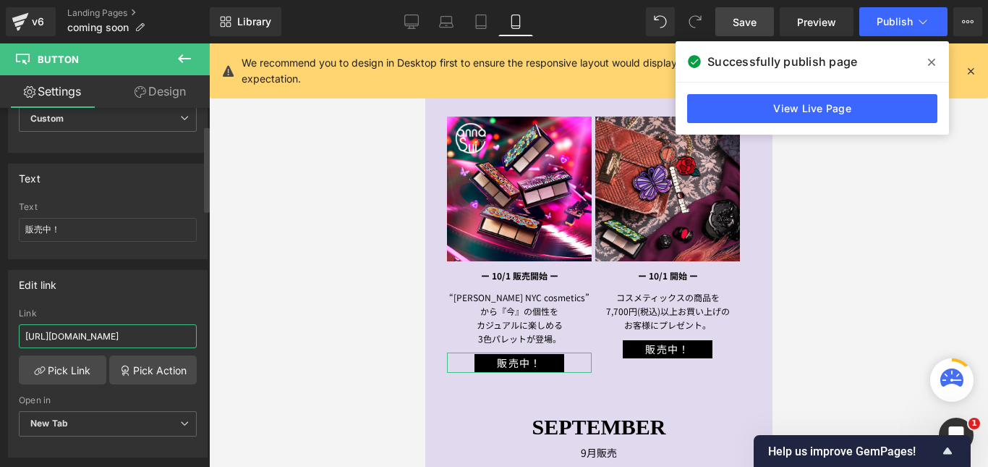
scroll to position [0, 38]
drag, startPoint x: 23, startPoint y: 336, endPoint x: 190, endPoint y: 336, distance: 167.2
click at [190, 336] on input "[URL][DOMAIN_NAME]" at bounding box center [108, 336] width 178 height 24
paste input "nyc"
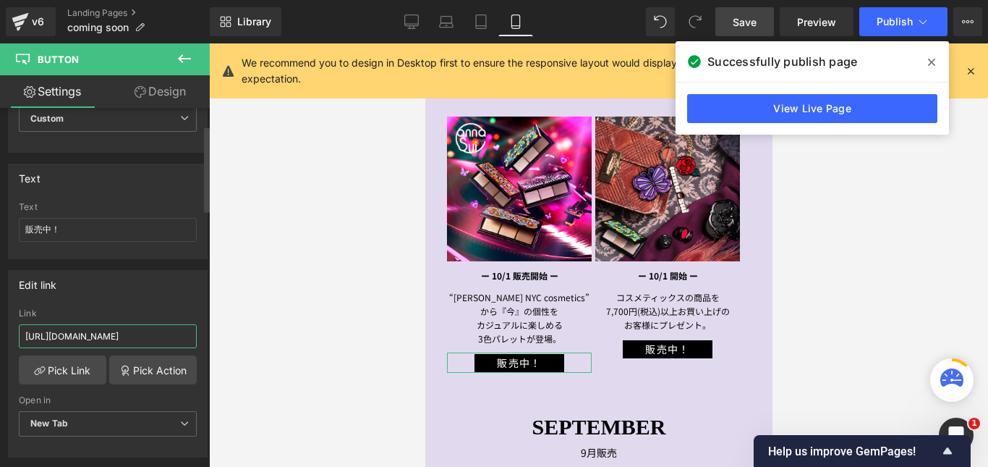
type input "[URL][DOMAIN_NAME]"
click at [172, 177] on div "Text" at bounding box center [108, 177] width 198 height 27
click at [169, 289] on div "Edit link" at bounding box center [108, 284] width 198 height 27
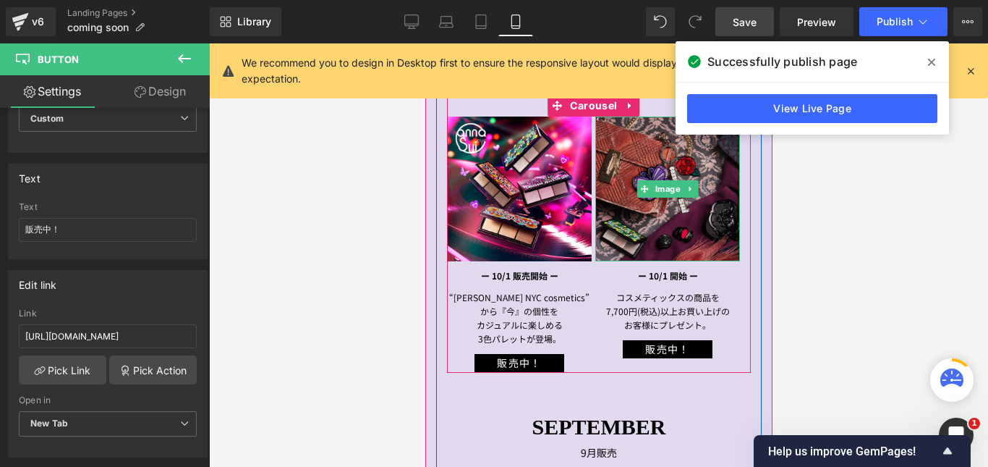
click at [653, 216] on img at bounding box center [667, 189] width 145 height 145
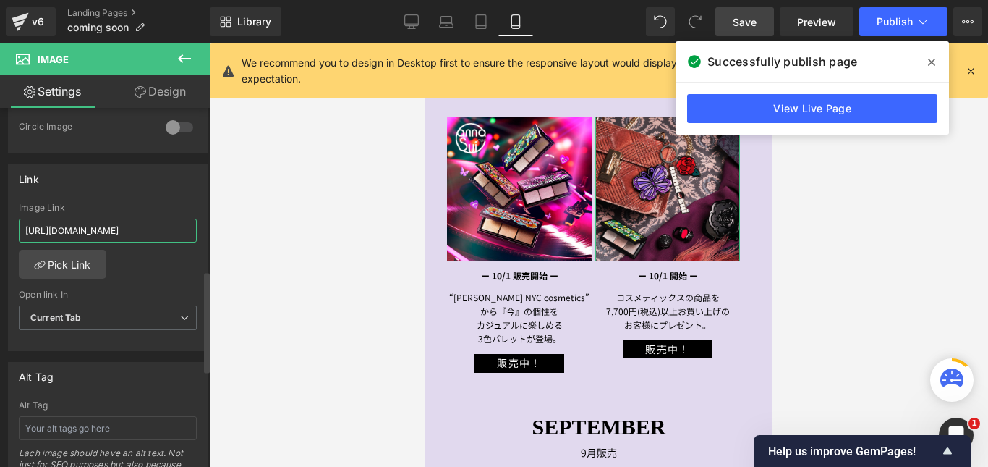
scroll to position [0, 33]
drag, startPoint x: 24, startPoint y: 229, endPoint x: 190, endPoint y: 234, distance: 166.5
click at [190, 234] on input "[URL][DOMAIN_NAME]" at bounding box center [108, 231] width 178 height 24
paste input "page"
type input "[URL][DOMAIN_NAME]"
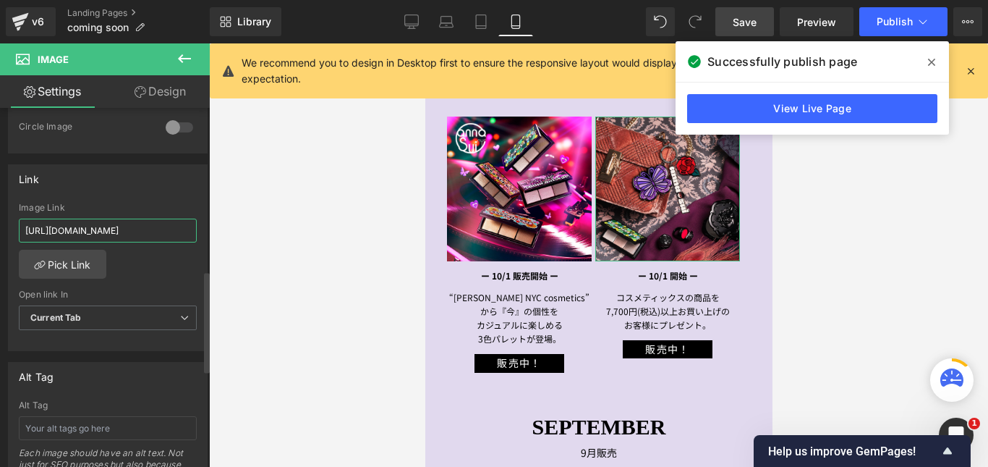
scroll to position [0, 12]
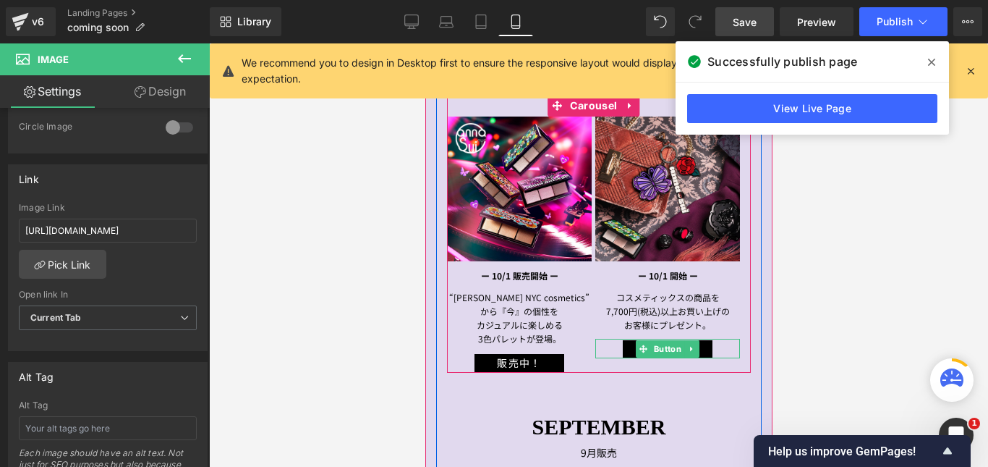
click at [617, 347] on div "販売中！" at bounding box center [667, 349] width 145 height 20
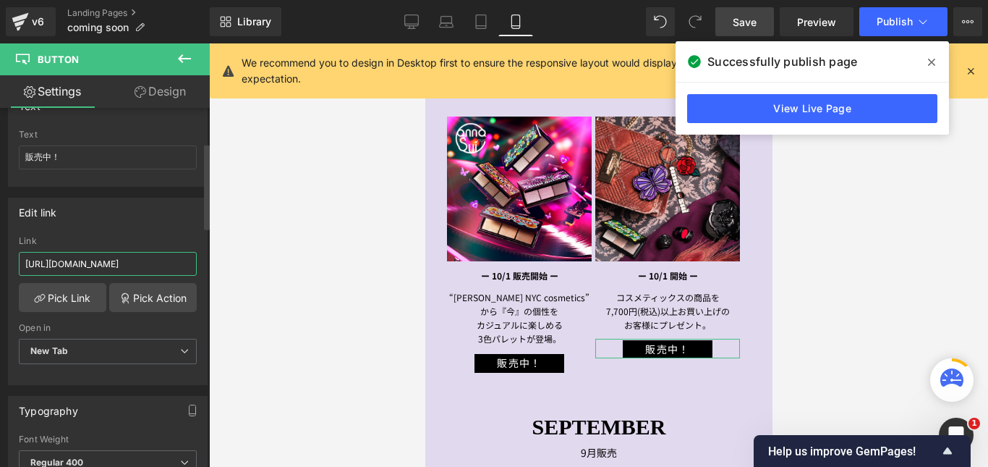
scroll to position [0, 38]
drag, startPoint x: 25, startPoint y: 261, endPoint x: 190, endPoint y: 260, distance: 165.0
click at [190, 260] on input "[URL][DOMAIN_NAME]" at bounding box center [108, 264] width 178 height 24
paste input "octgwp"
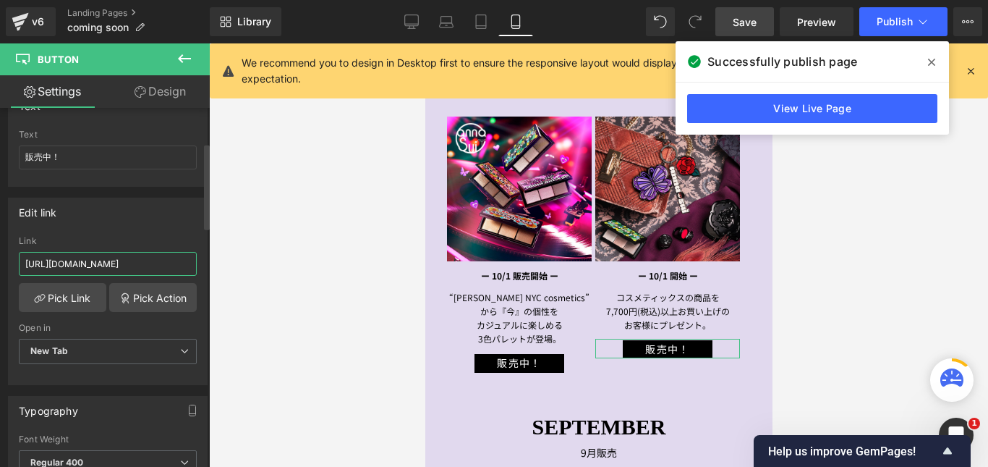
type input "[URL][DOMAIN_NAME]"
click at [189, 226] on div "Edit link [URL][DOMAIN_NAME] Link [URL][DOMAIN_NAME] Pick Link Pick Action Curr…" at bounding box center [108, 291] width 200 height 187
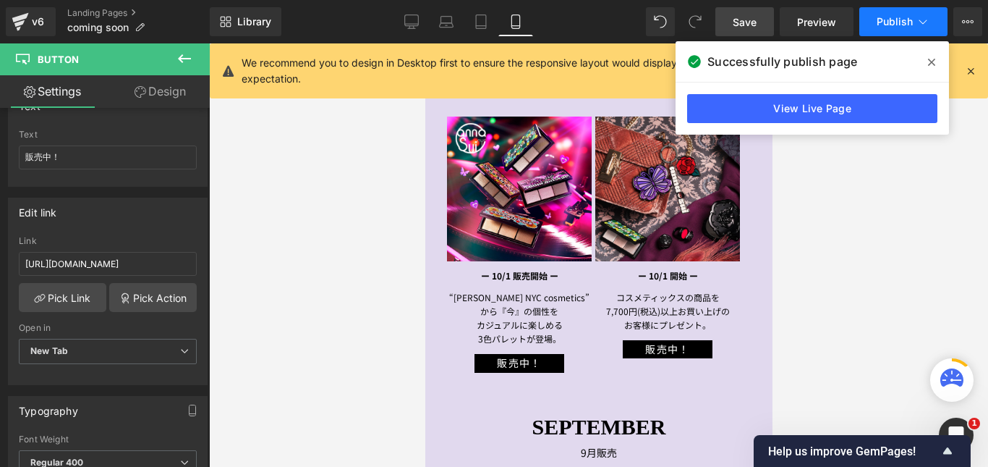
click at [882, 25] on span "Publish" at bounding box center [895, 22] width 36 height 12
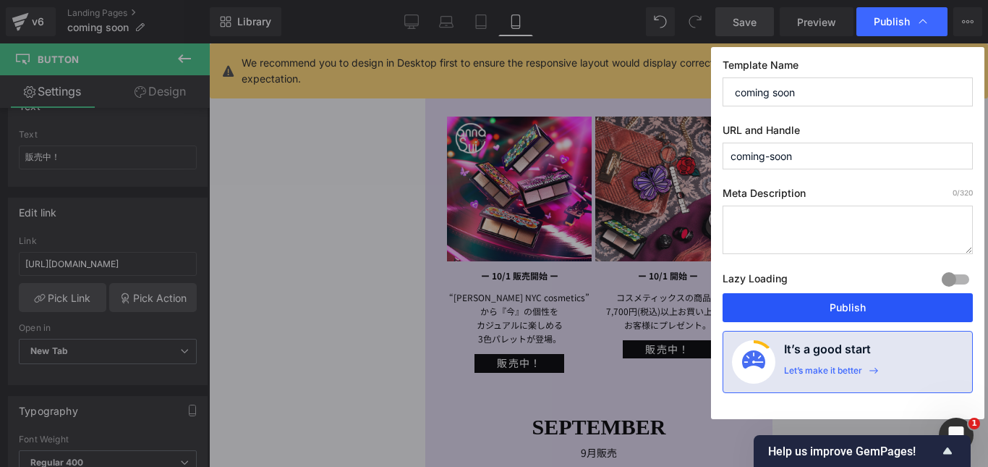
click at [850, 302] on button "Publish" at bounding box center [848, 307] width 250 height 29
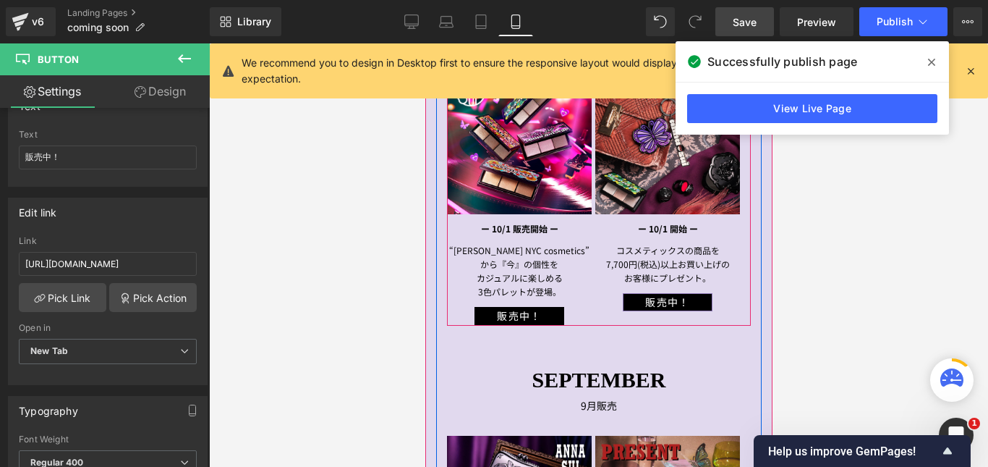
scroll to position [434, 0]
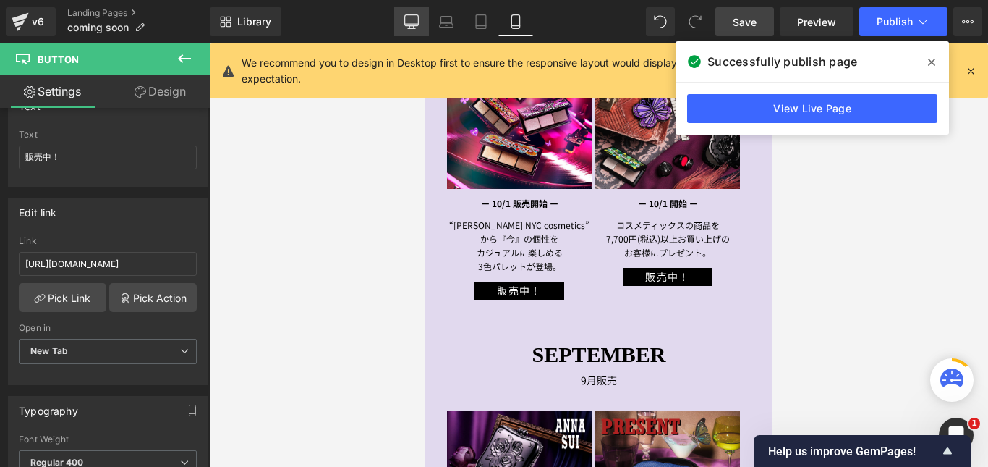
click at [416, 20] on icon at bounding box center [411, 21] width 14 height 14
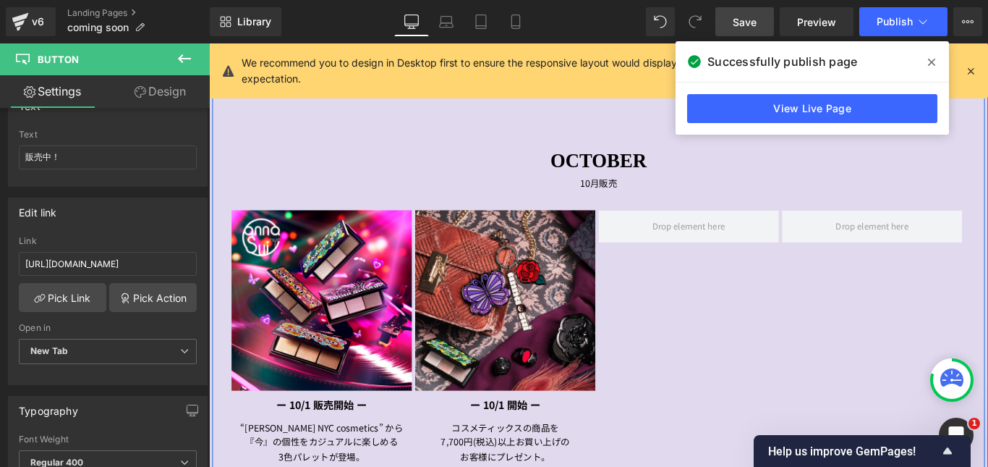
scroll to position [507, 0]
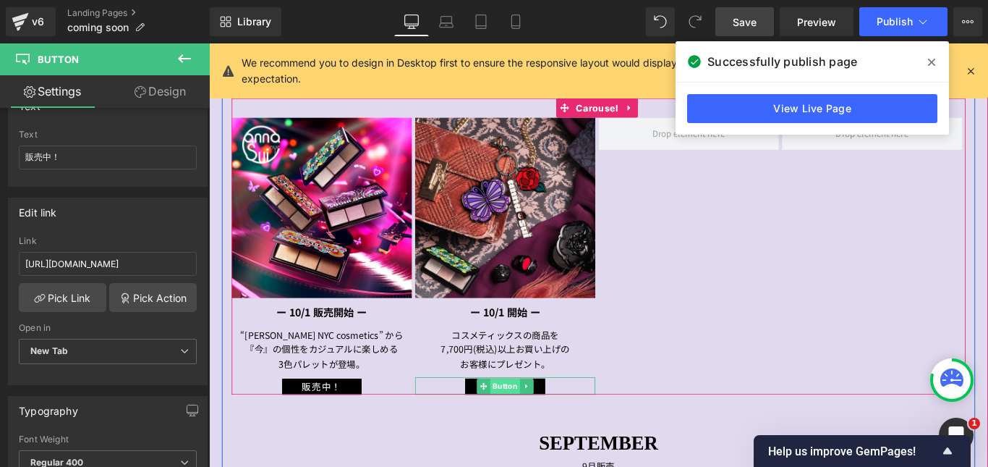
click at [529, 429] on span "Button" at bounding box center [541, 428] width 33 height 17
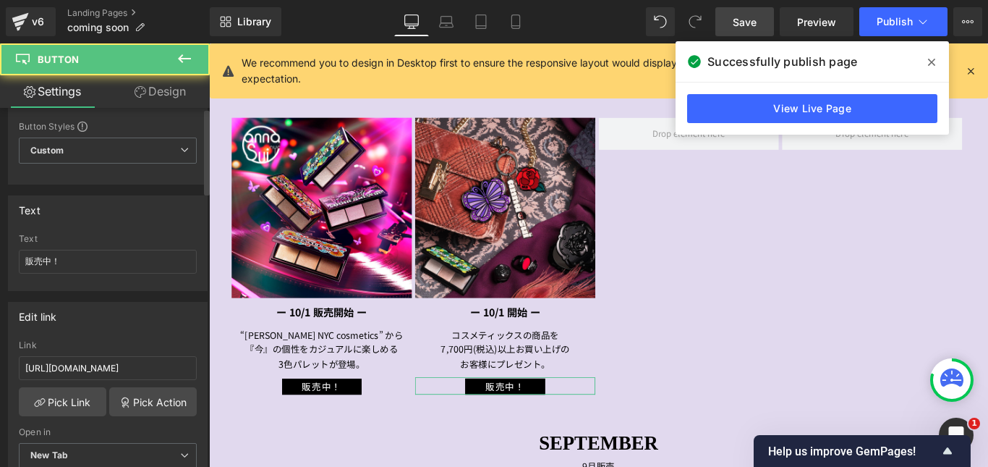
scroll to position [72, 0]
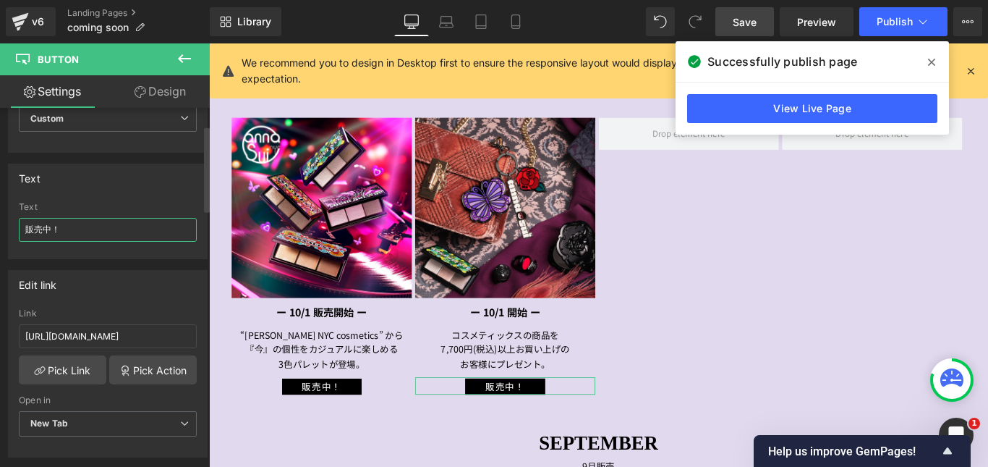
click at [41, 229] on input "販売中！" at bounding box center [108, 230] width 178 height 24
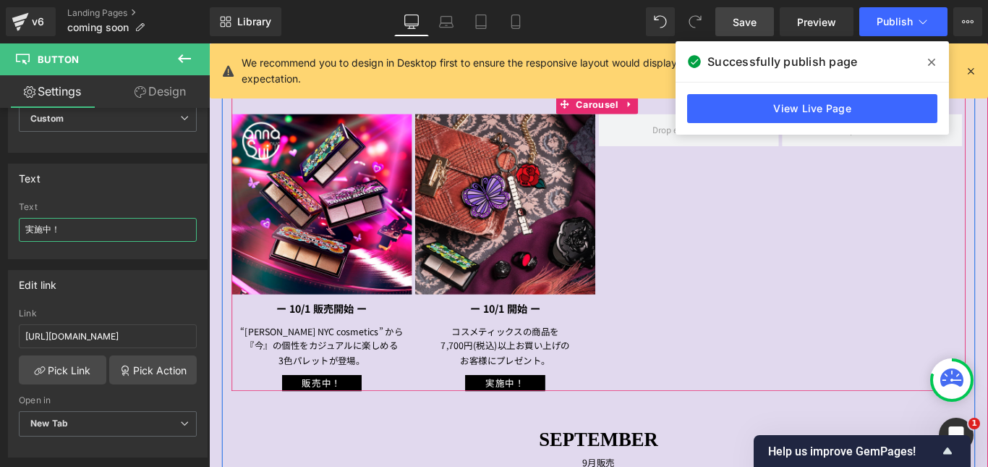
scroll to position [507, 0]
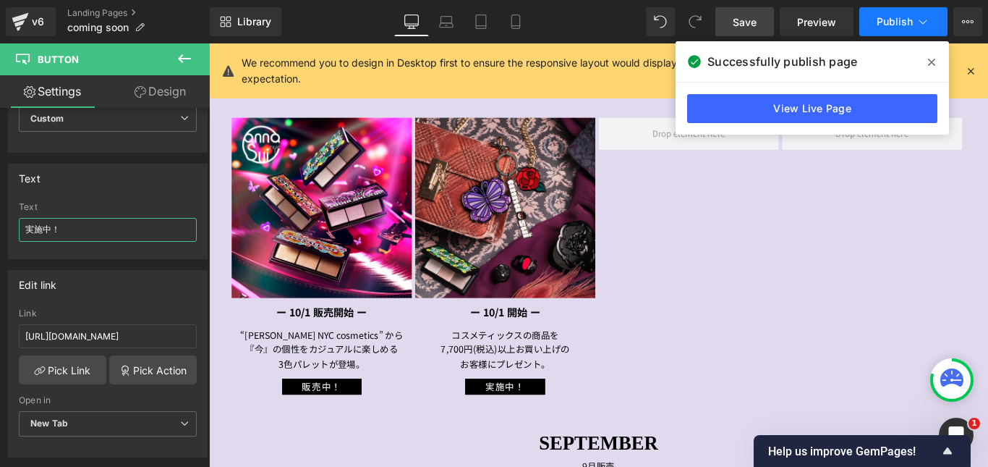
type input "実施中！"
click at [891, 26] on span "Publish" at bounding box center [895, 22] width 36 height 12
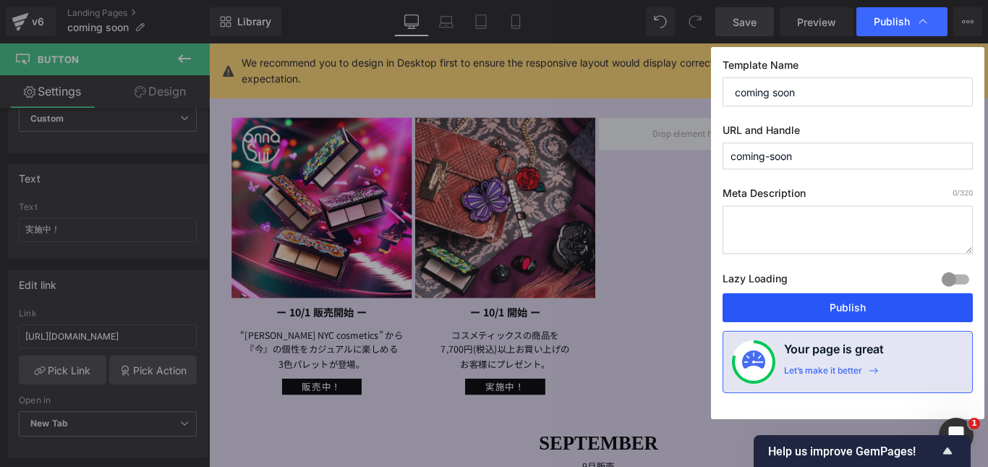
click at [856, 304] on button "Publish" at bounding box center [848, 307] width 250 height 29
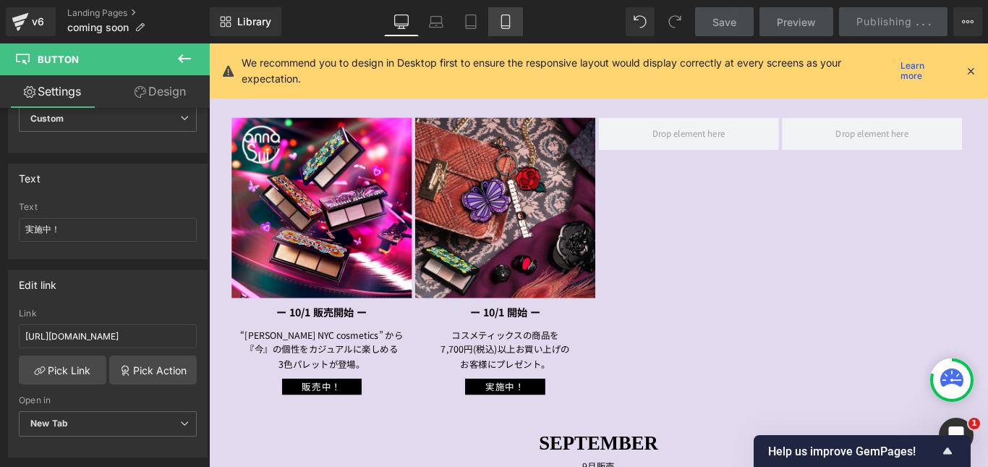
click at [504, 21] on icon at bounding box center [506, 21] width 14 height 14
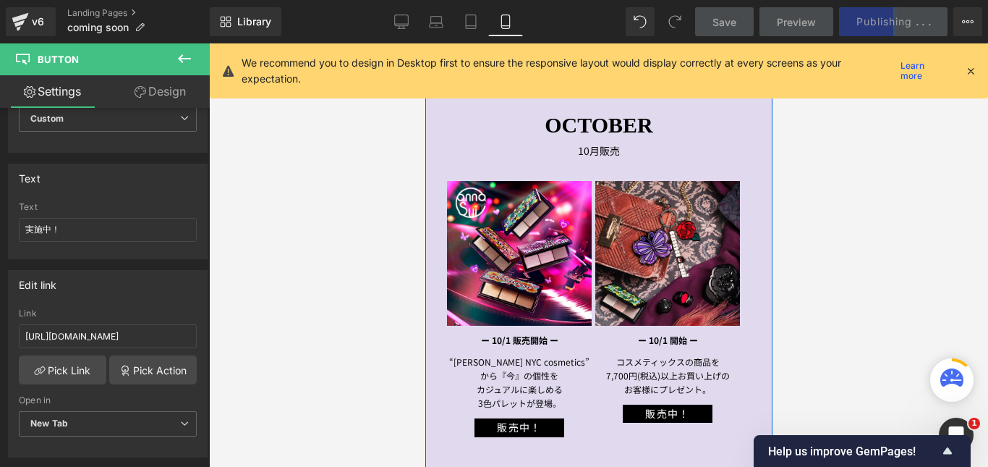
scroll to position [362, 0]
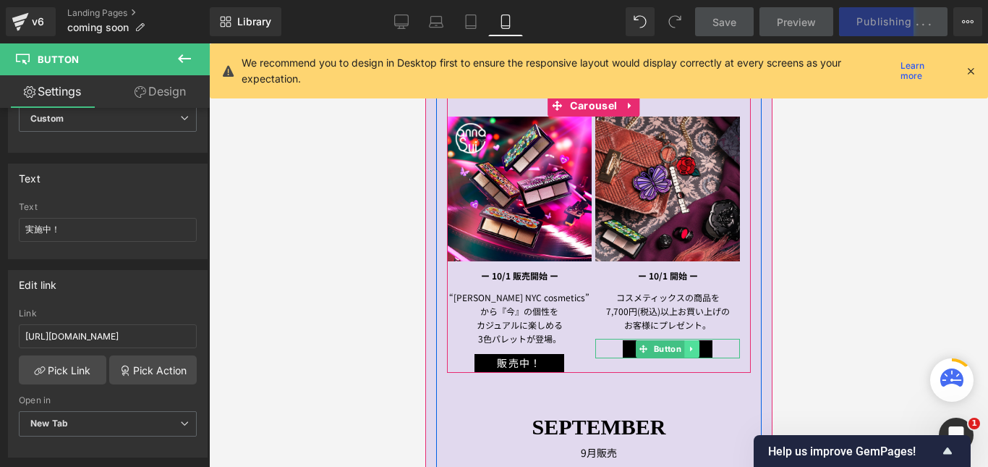
click at [684, 347] on link at bounding box center [691, 348] width 15 height 17
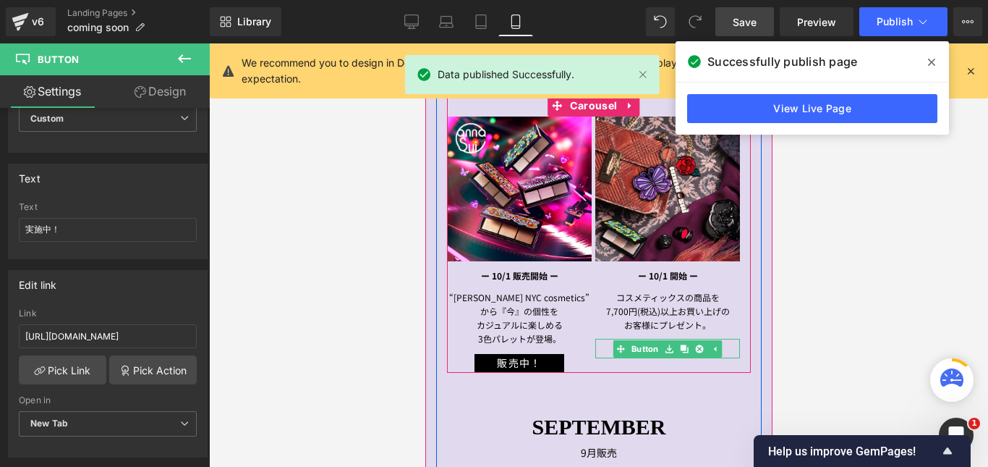
click at [603, 344] on div "販売中！" at bounding box center [667, 349] width 145 height 20
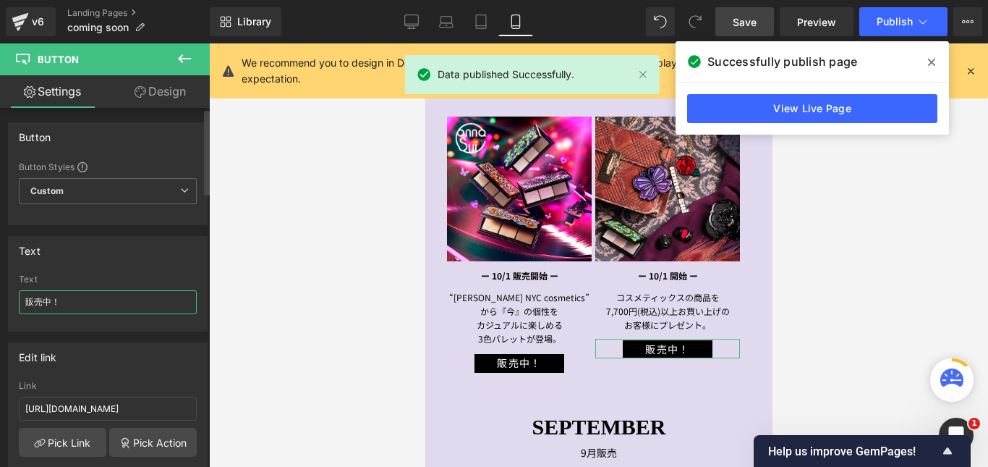
click at [44, 304] on input "販売中！" at bounding box center [108, 302] width 178 height 24
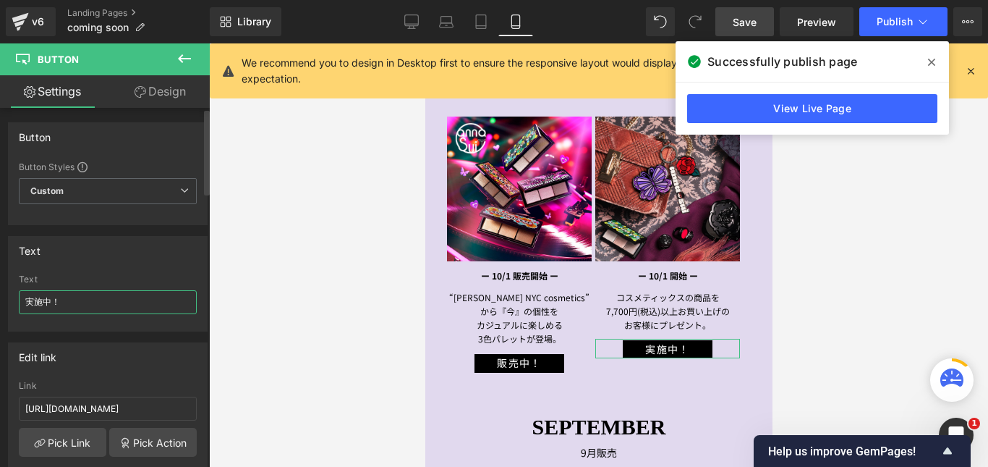
type input "実施中！"
drag, startPoint x: 155, startPoint y: 271, endPoint x: 156, endPoint y: 260, distance: 10.2
click at [155, 270] on div "Text 販売中！ Text 実施中！" at bounding box center [108, 284] width 200 height 96
click at [480, 25] on icon at bounding box center [481, 21] width 14 height 14
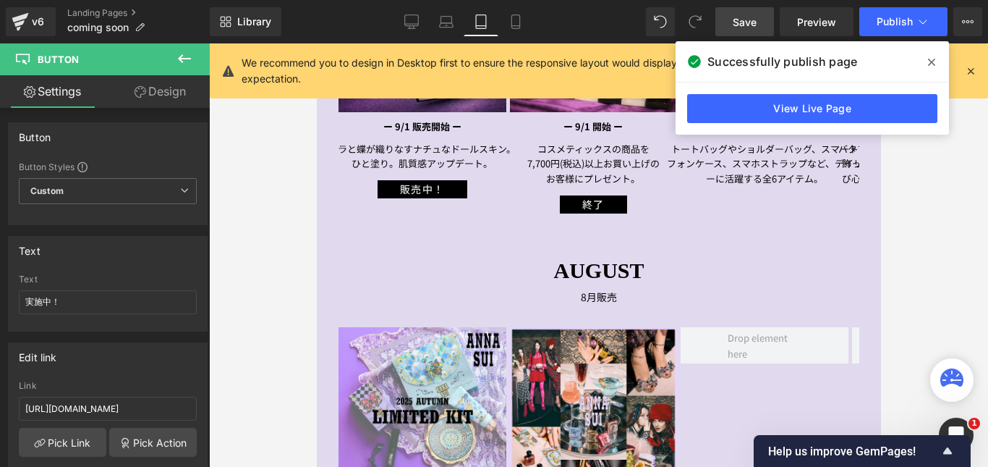
scroll to position [868, 0]
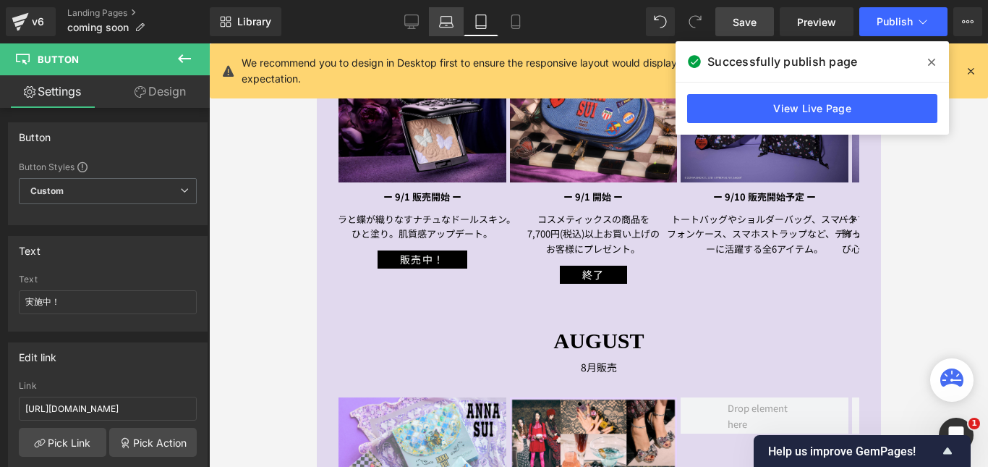
click at [439, 20] on icon at bounding box center [446, 21] width 14 height 14
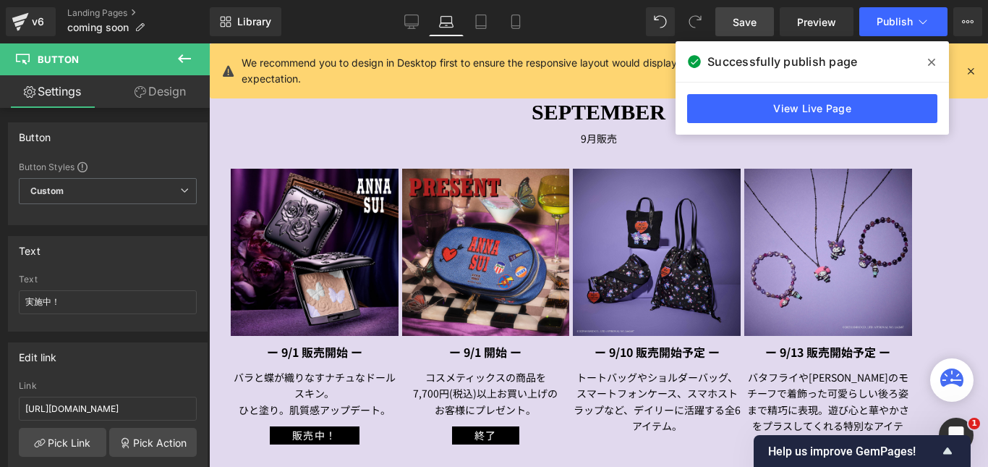
scroll to position [0, 0]
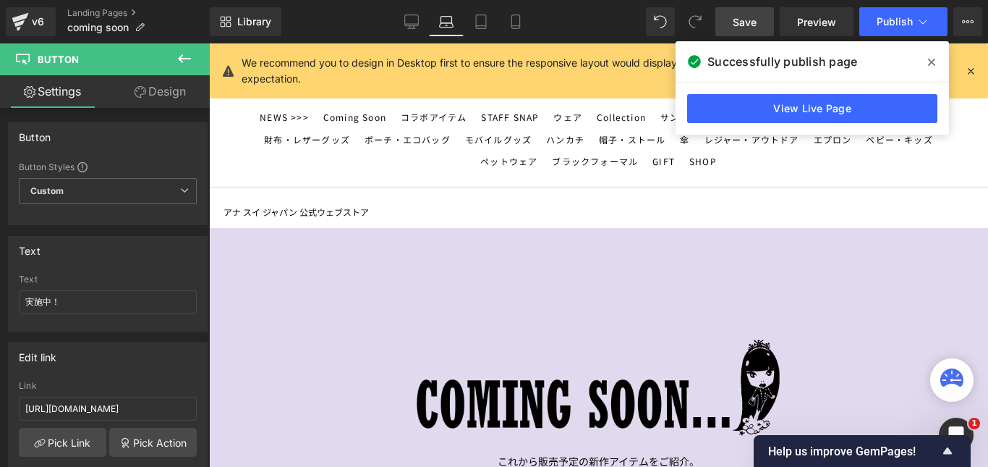
click at [409, 20] on icon at bounding box center [411, 21] width 14 height 14
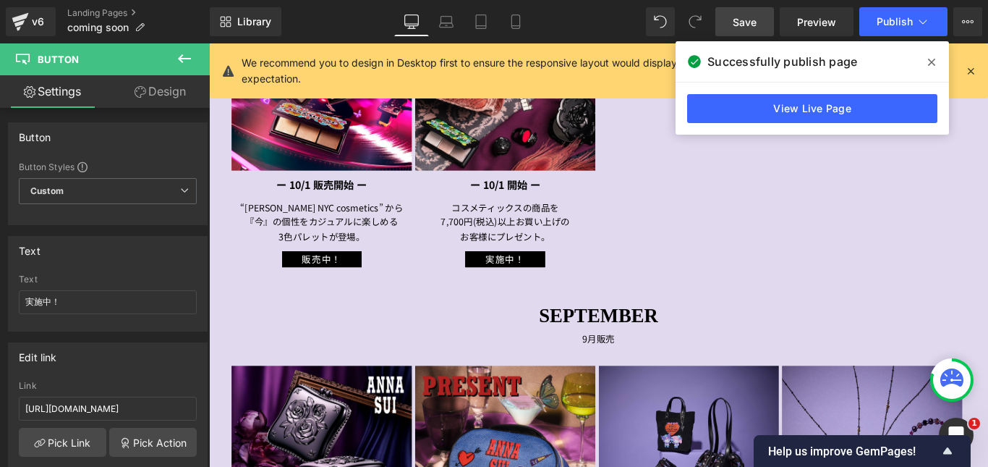
scroll to position [651, 0]
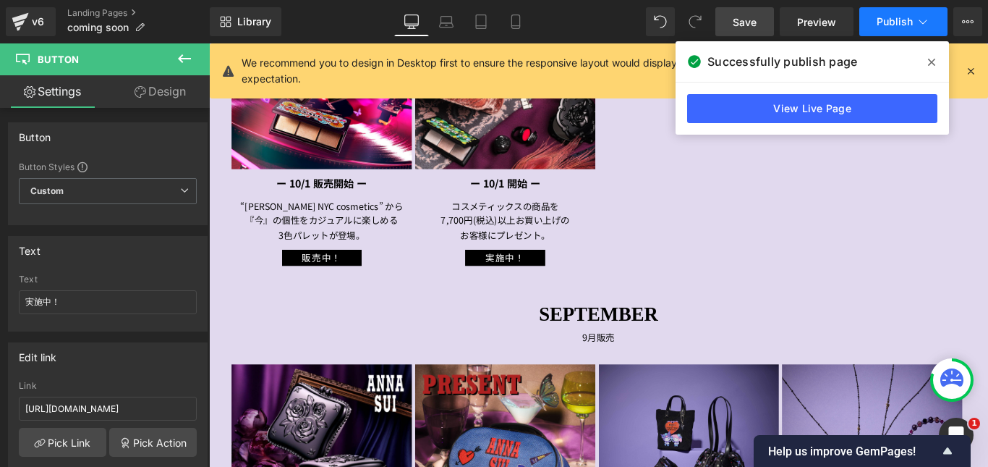
click at [890, 21] on span "Publish" at bounding box center [895, 22] width 36 height 12
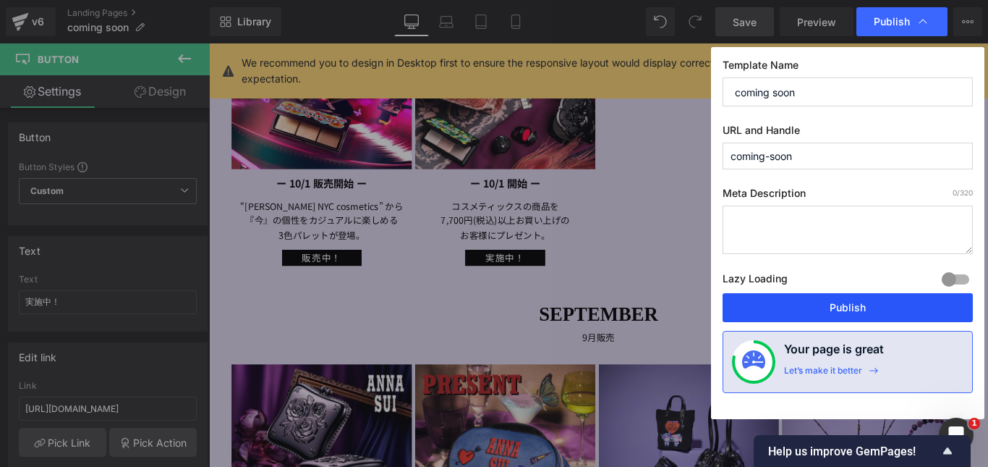
click at [887, 302] on button "Publish" at bounding box center [848, 307] width 250 height 29
